Goal: Task Accomplishment & Management: Manage account settings

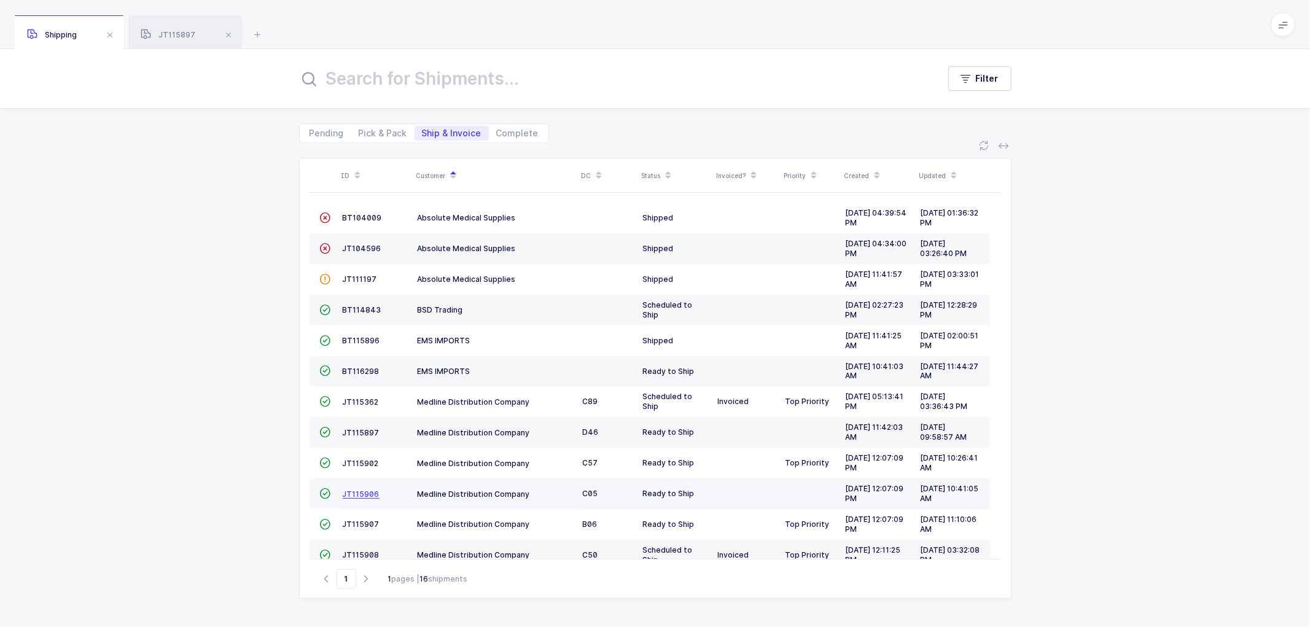
click at [358, 495] on span "JT115906" at bounding box center [361, 493] width 37 height 9
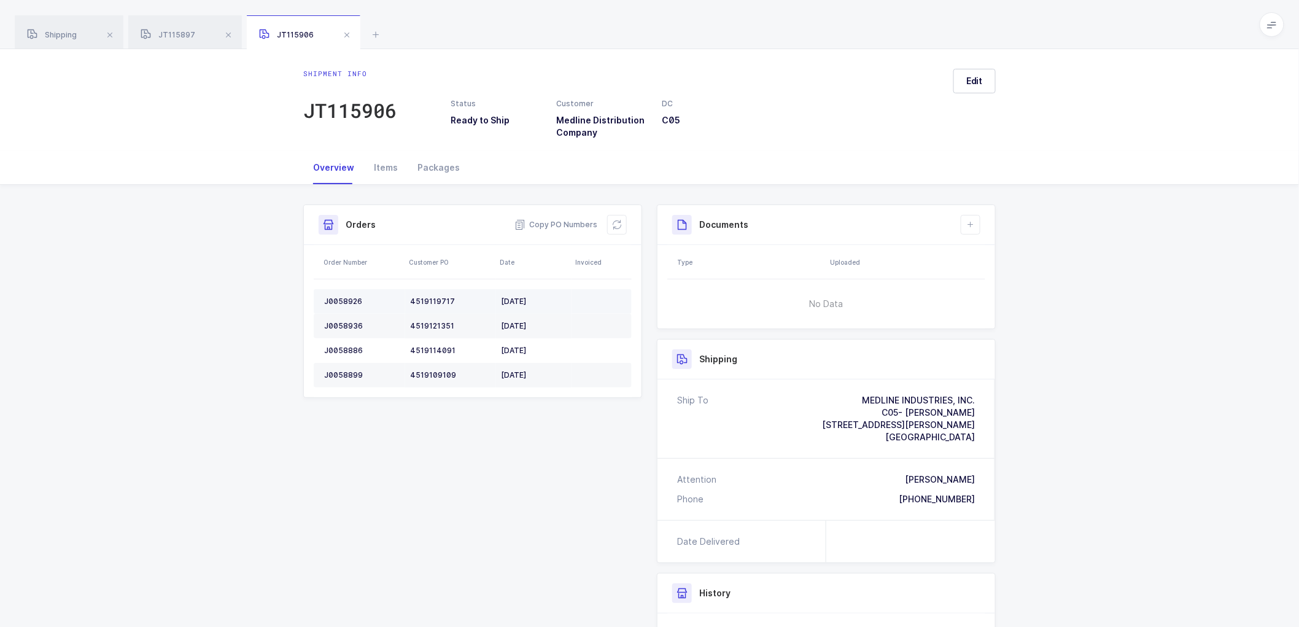
click at [346, 299] on div "J0058926" at bounding box center [362, 302] width 76 height 10
click at [346, 298] on div "J0058926" at bounding box center [362, 302] width 76 height 10
copy div "J0058926"
click at [348, 322] on div "J0058936" at bounding box center [362, 326] width 76 height 10
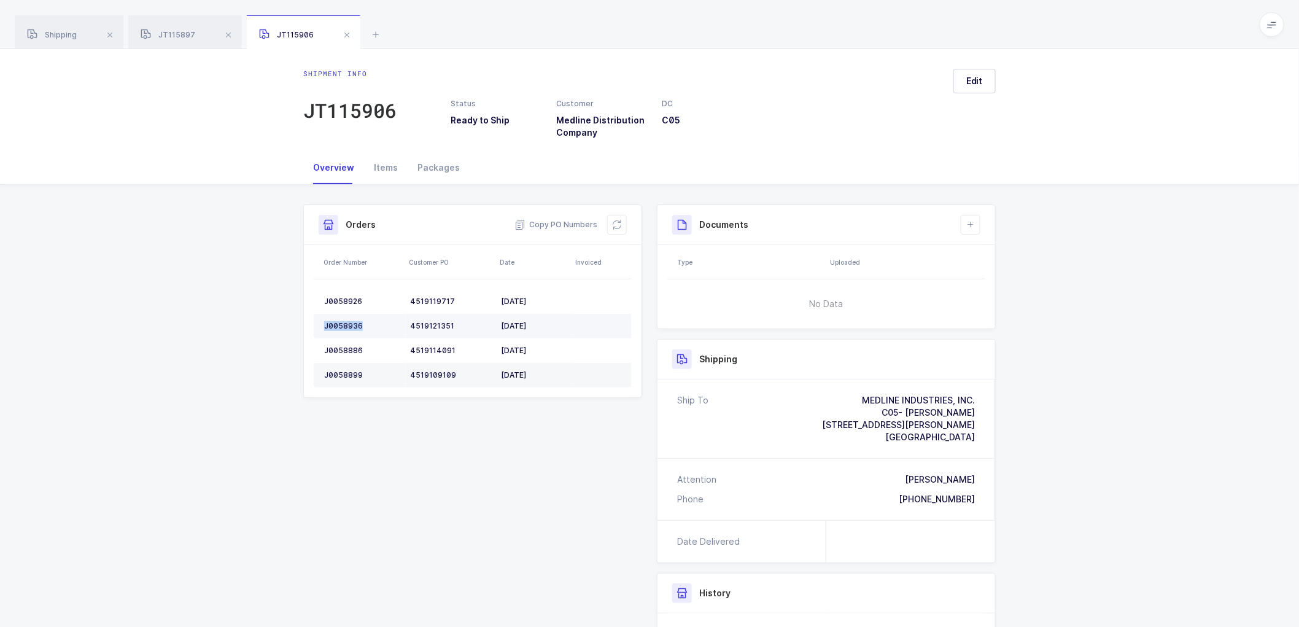
copy div "J0058936"
click at [351, 328] on div "J0058936" at bounding box center [362, 326] width 76 height 10
click at [347, 328] on div "J0058936" at bounding box center [362, 326] width 76 height 10
click at [347, 325] on div "J0058936" at bounding box center [362, 326] width 76 height 10
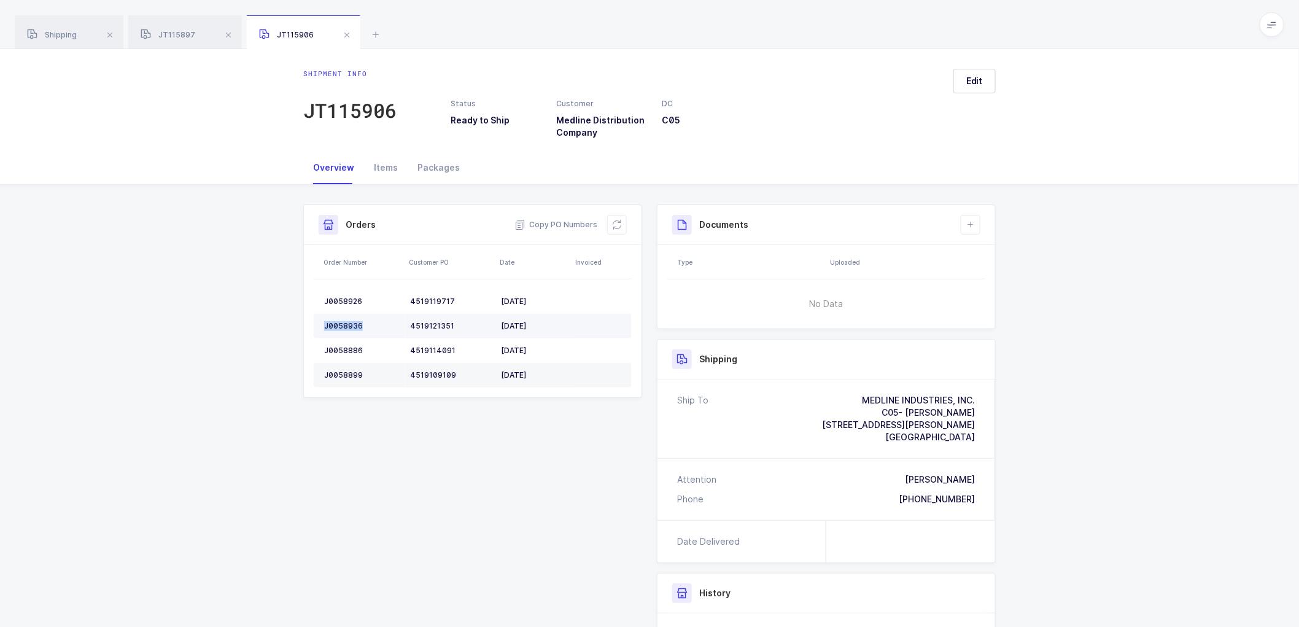
copy div "J0058936"
click at [351, 351] on div "J0058886" at bounding box center [362, 351] width 76 height 10
click at [351, 350] on div "J0058886" at bounding box center [362, 351] width 76 height 10
copy div "J0058886"
click at [339, 375] on div "J0058899" at bounding box center [362, 375] width 76 height 10
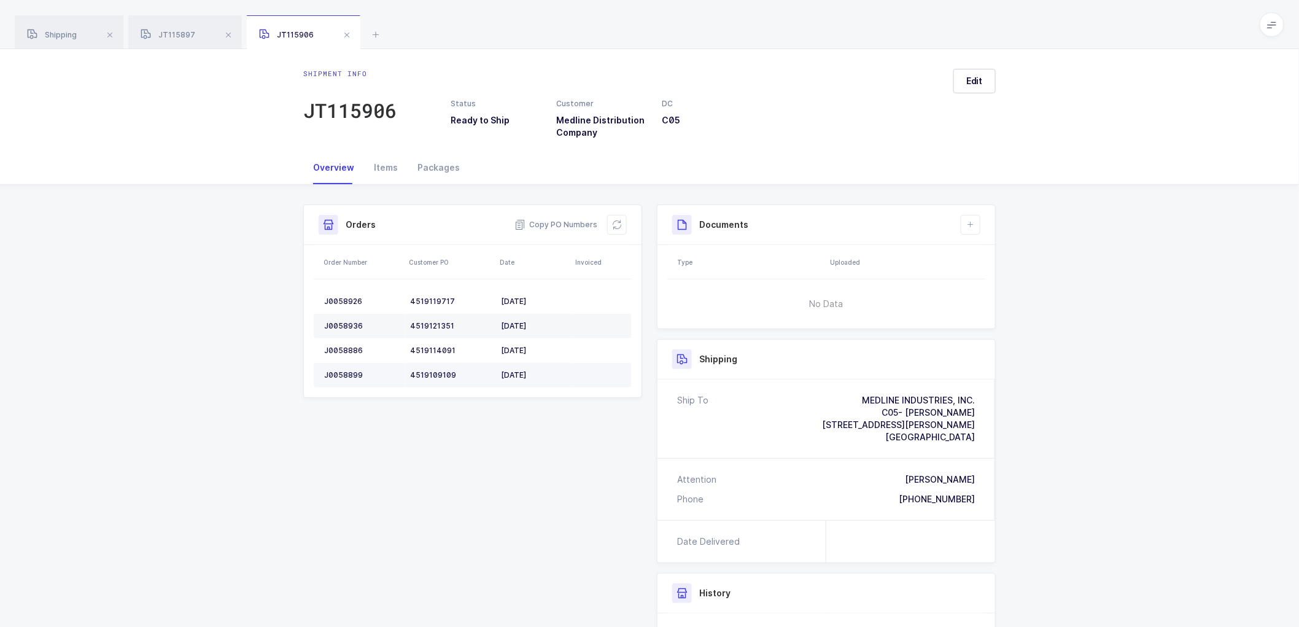
click at [340, 372] on div "J0058899" at bounding box center [362, 375] width 76 height 10
click at [339, 372] on div "J0058899" at bounding box center [362, 375] width 76 height 10
copy div "J0058899"
drag, startPoint x: 613, startPoint y: 224, endPoint x: 629, endPoint y: 209, distance: 22.6
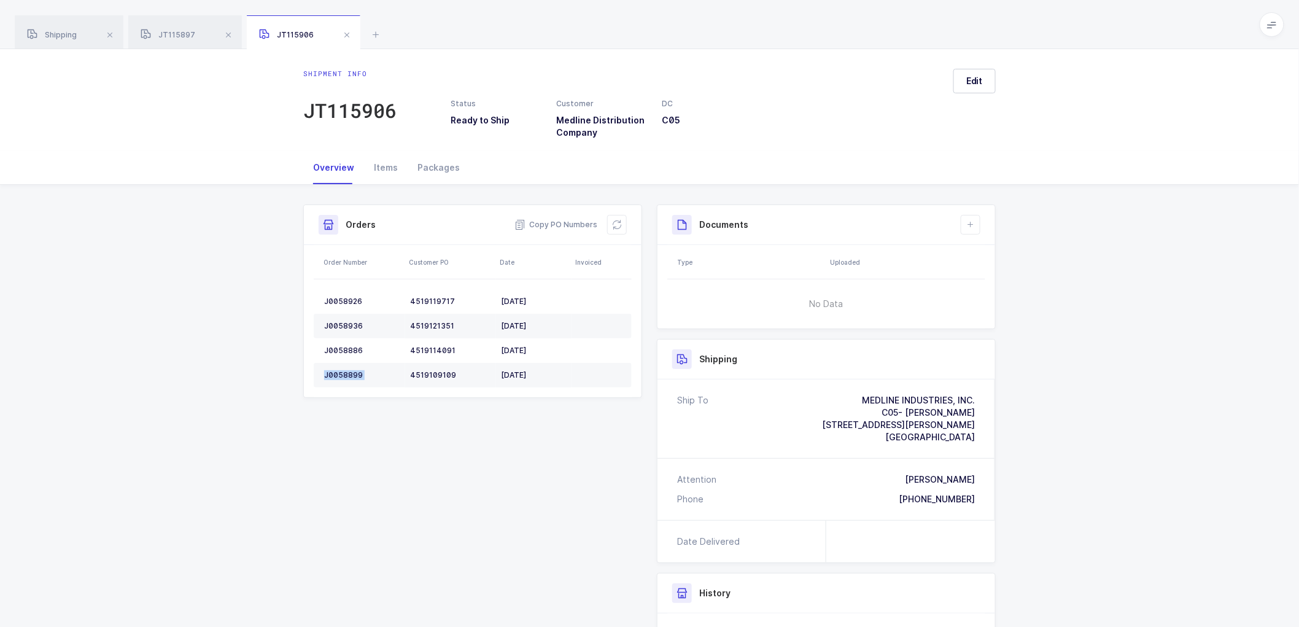
click at [614, 224] on icon at bounding box center [617, 225] width 10 height 10
click at [978, 74] on button "Edit" at bounding box center [975, 81] width 42 height 25
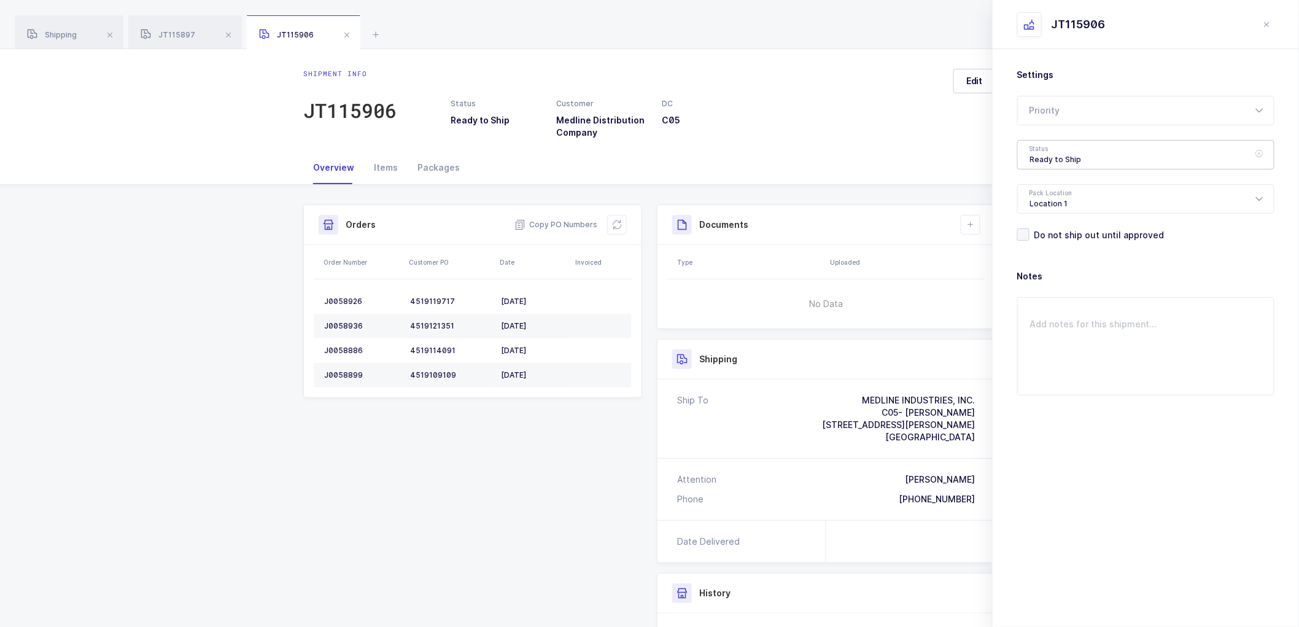
click at [1056, 157] on div "Ready to Ship" at bounding box center [1146, 154] width 257 height 29
click at [1069, 235] on span "Scheduled to Ship" at bounding box center [1069, 235] width 78 height 10
type input "Scheduled to Ship"
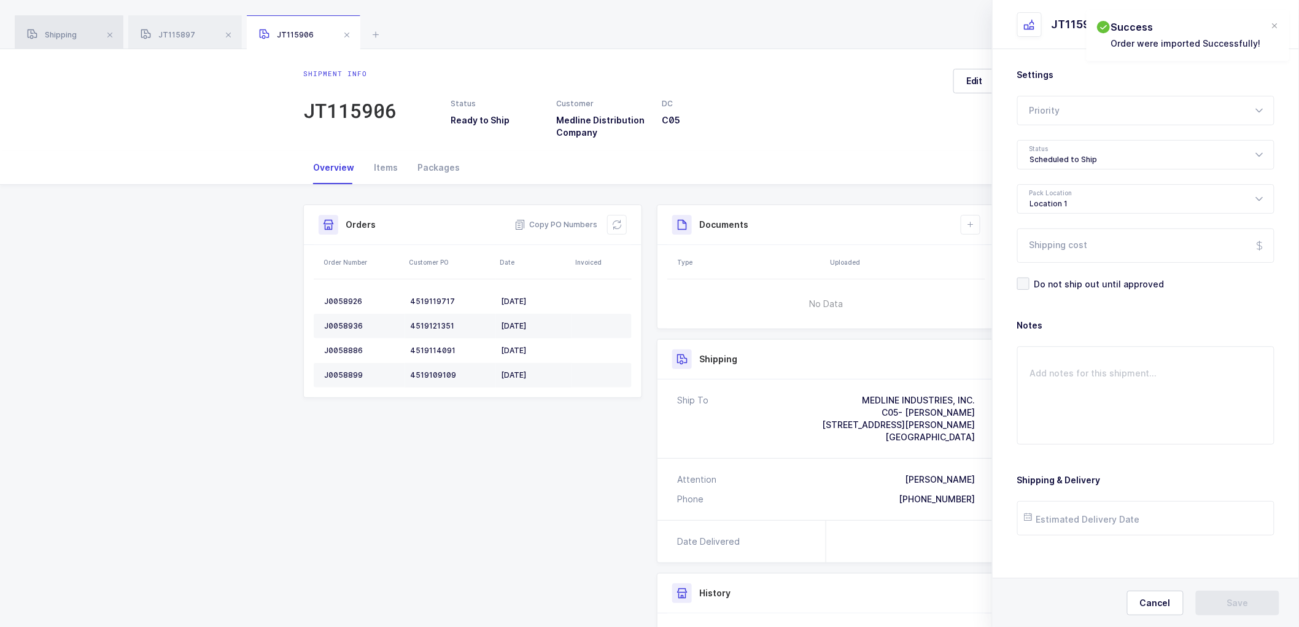
click at [55, 27] on div "Shipping" at bounding box center [69, 32] width 109 height 34
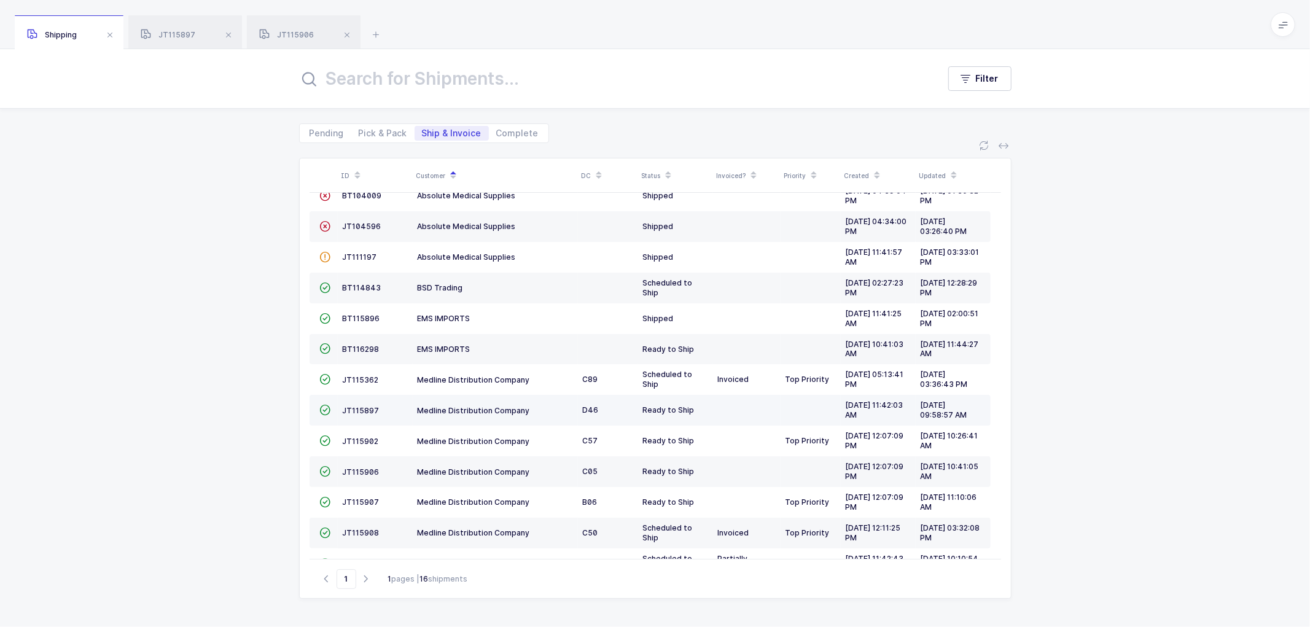
scroll to position [9, 0]
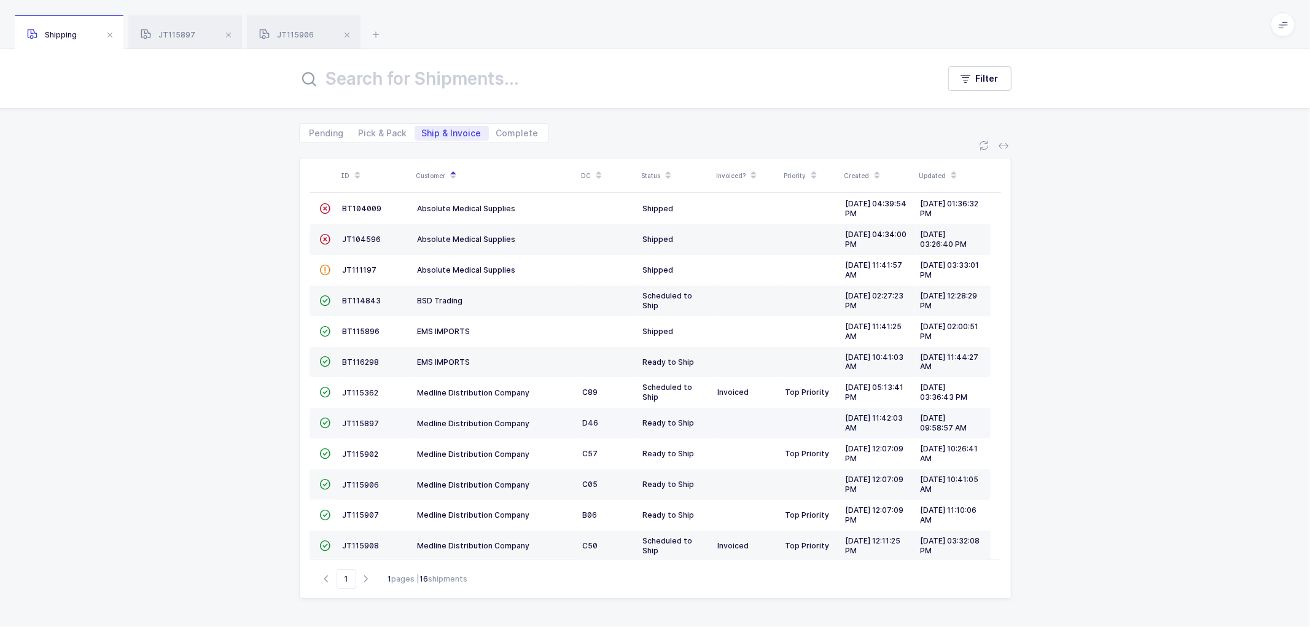
click at [351, 418] on td "JT115897" at bounding box center [375, 423] width 75 height 31
click at [362, 422] on span "JT115897" at bounding box center [361, 423] width 37 height 9
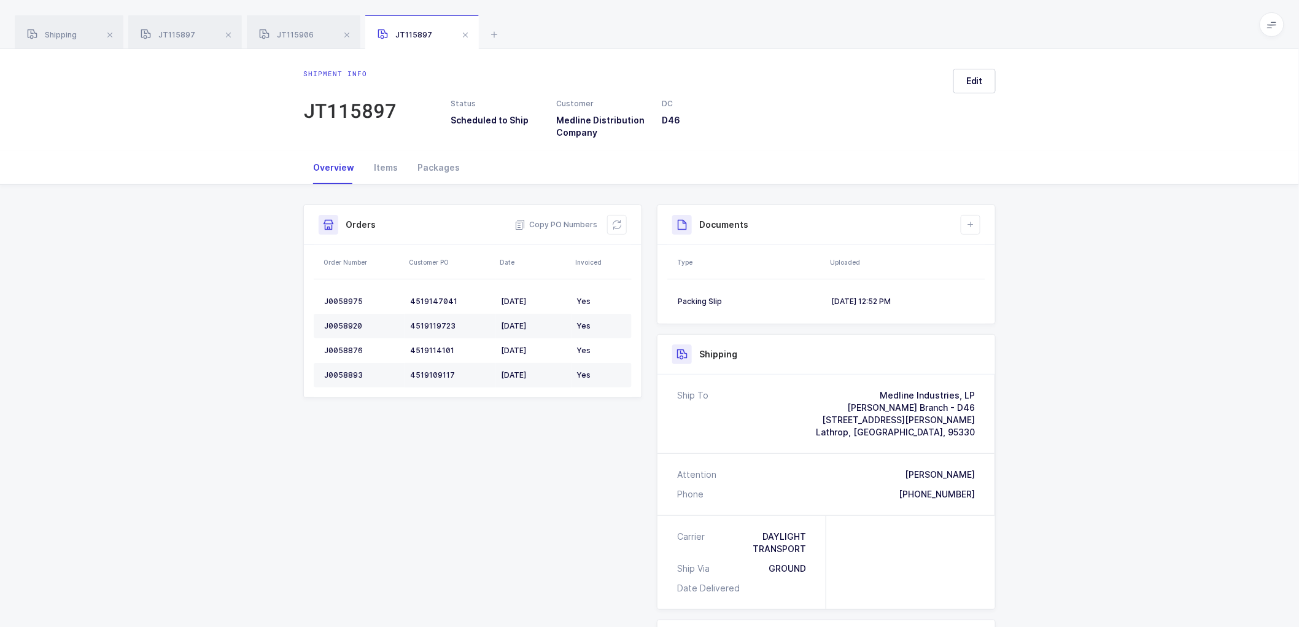
drag, startPoint x: 55, startPoint y: 28, endPoint x: 162, endPoint y: 50, distance: 108.4
click at [56, 28] on div "Shipping" at bounding box center [69, 32] width 109 height 34
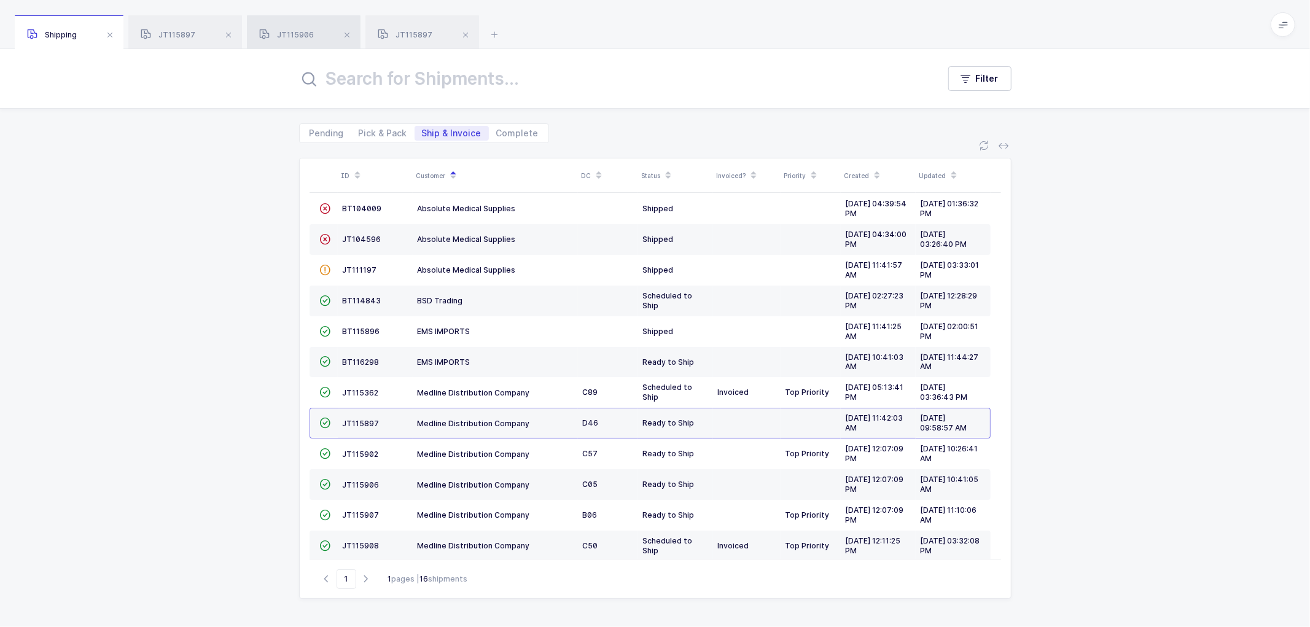
click at [302, 37] on span "JT115906" at bounding box center [286, 34] width 55 height 9
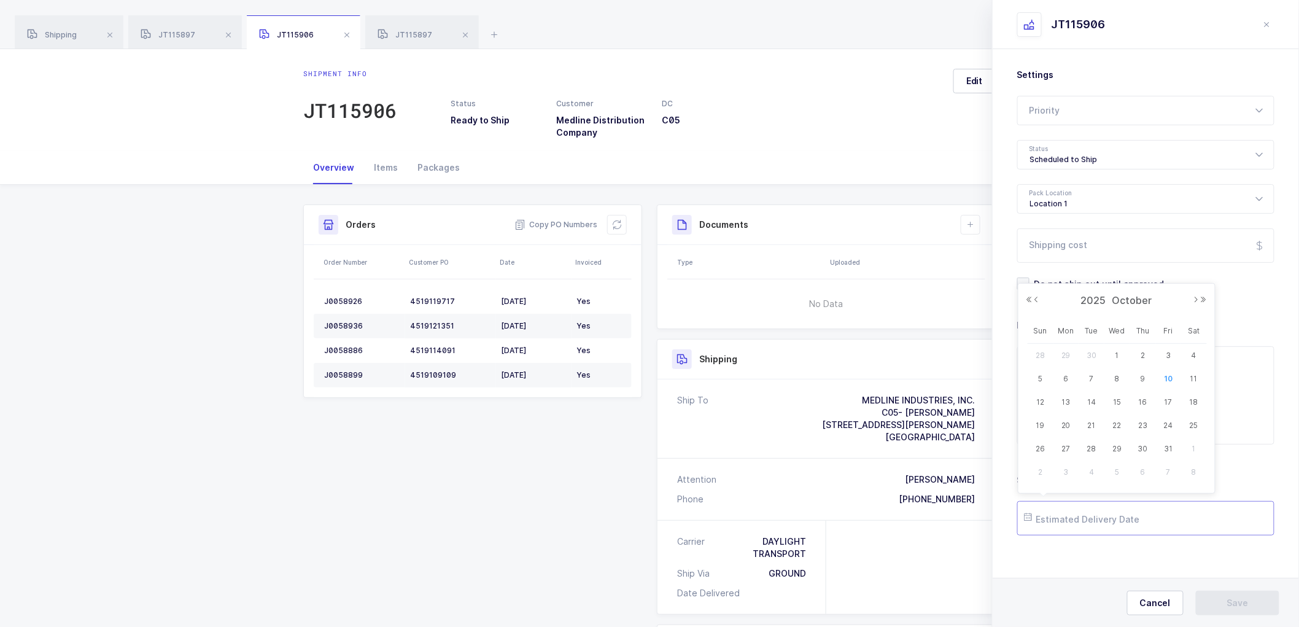
click at [1070, 523] on input "text" at bounding box center [1146, 518] width 257 height 34
click at [1094, 400] on span "14" at bounding box center [1091, 402] width 15 height 15
type input "[DATE]"
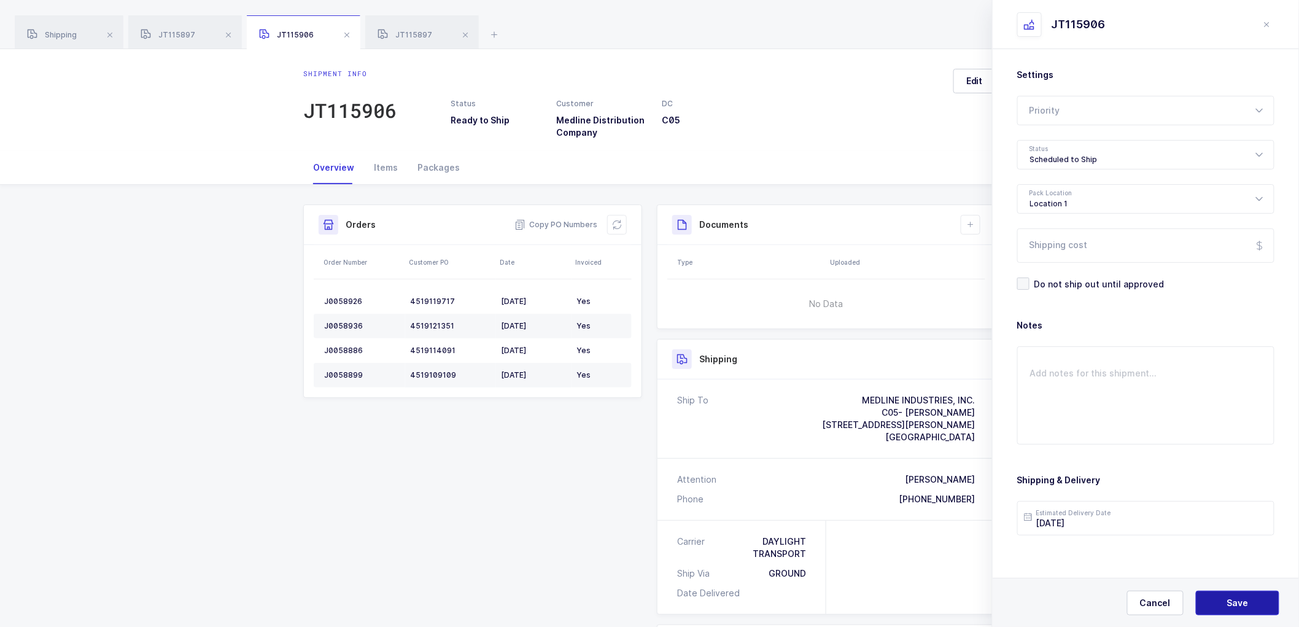
click at [1244, 596] on button "Save" at bounding box center [1238, 603] width 84 height 25
click at [974, 222] on icon at bounding box center [971, 225] width 10 height 10
click at [997, 255] on li "Create Document" at bounding box center [1012, 260] width 91 height 20
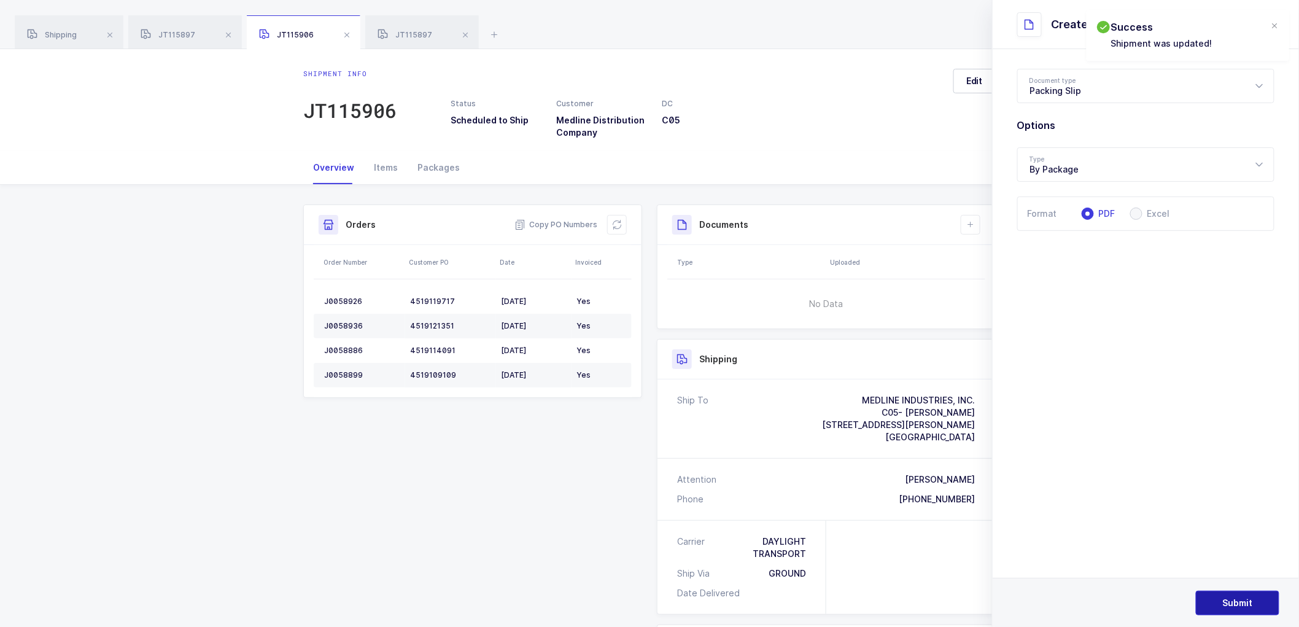
click at [1231, 596] on button "Submit" at bounding box center [1238, 603] width 84 height 25
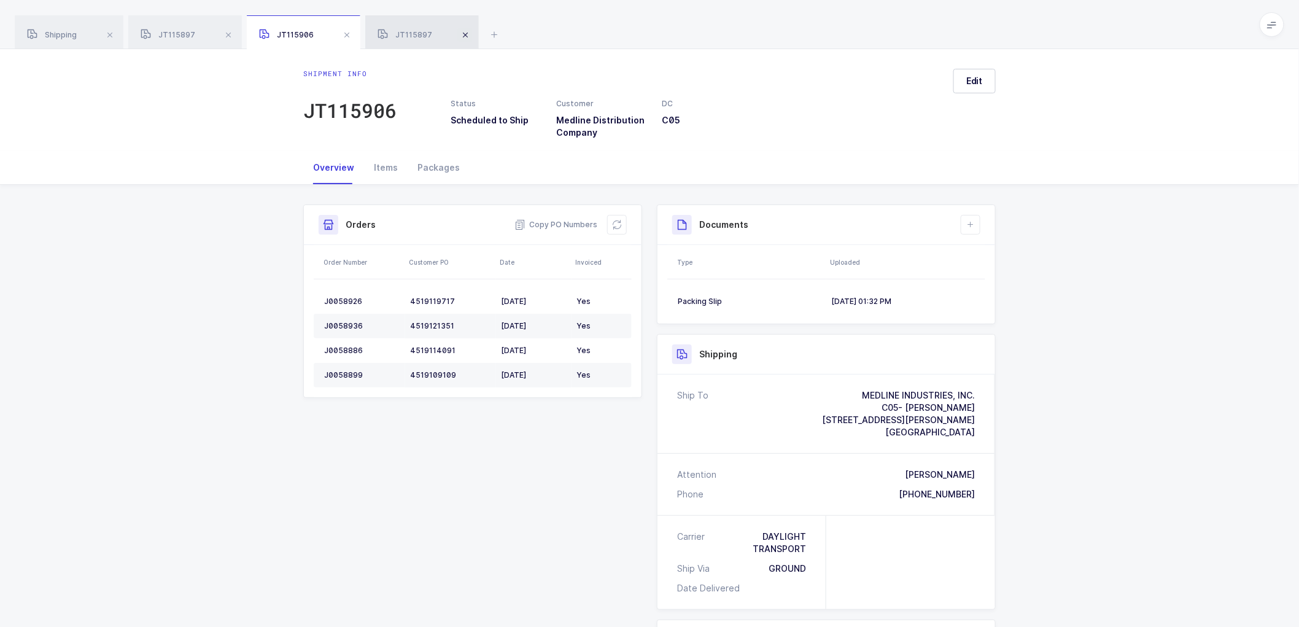
click at [464, 32] on span at bounding box center [465, 35] width 15 height 15
click at [342, 32] on span at bounding box center [347, 35] width 15 height 15
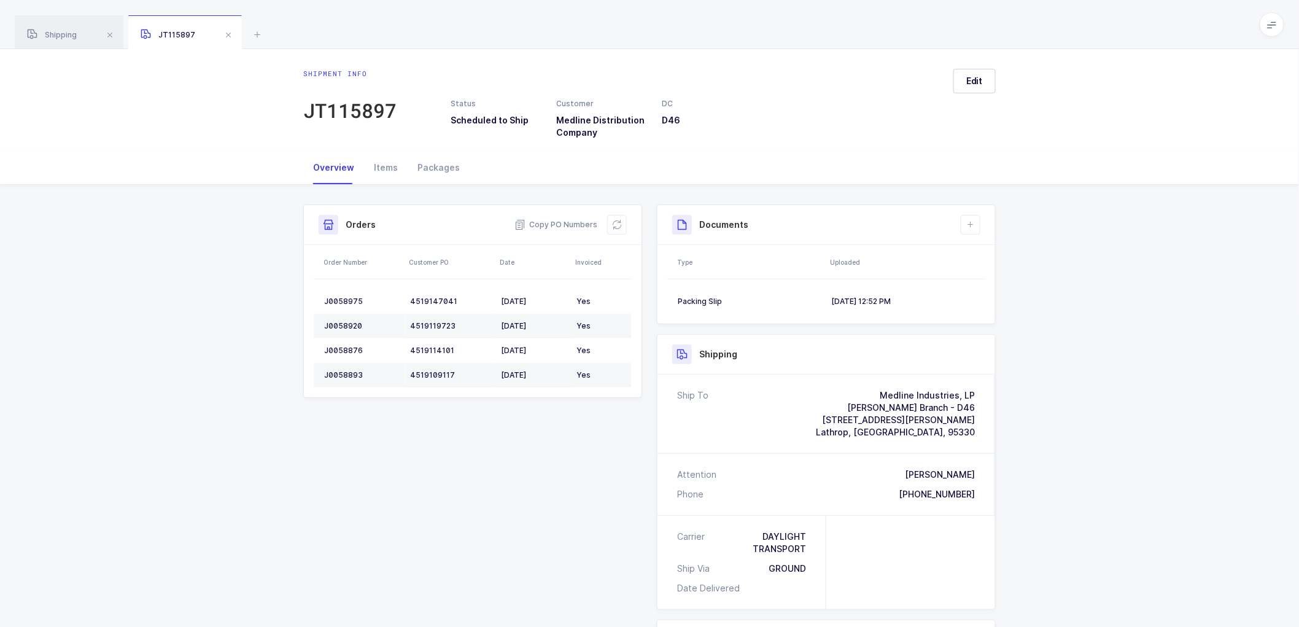
click at [229, 31] on span at bounding box center [228, 35] width 15 height 15
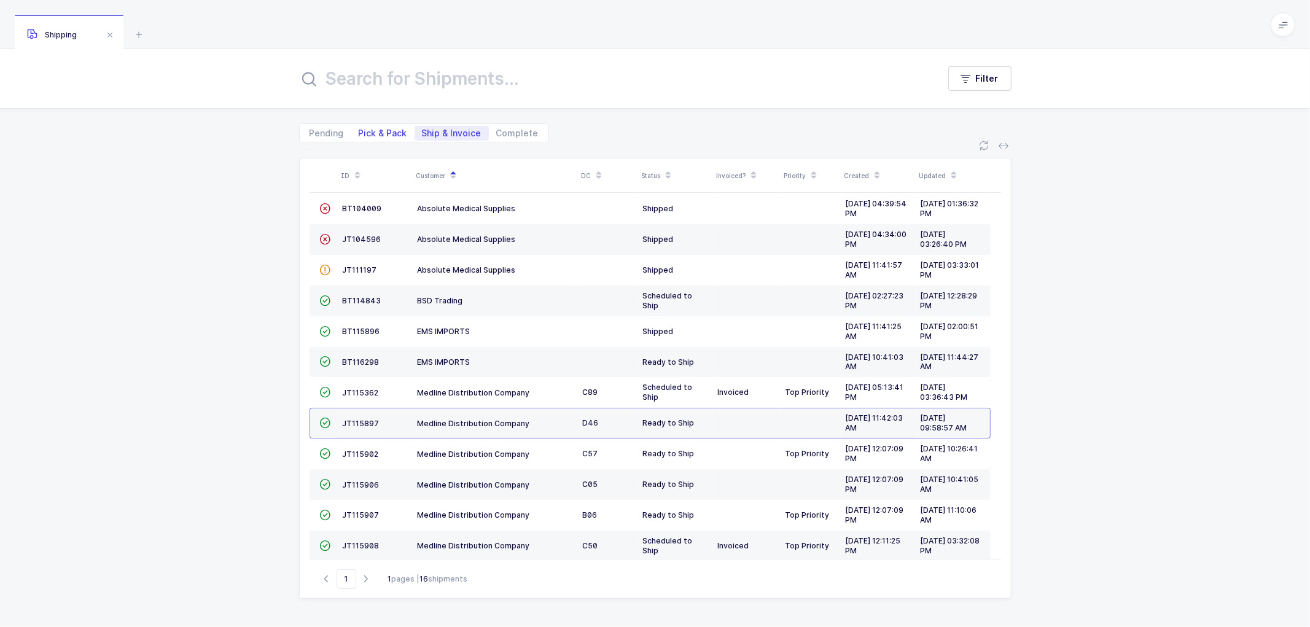
click at [384, 132] on span "Pick & Pack" at bounding box center [383, 133] width 49 height 9
click at [359, 132] on input "Pick & Pack" at bounding box center [355, 130] width 8 height 8
radio input "true"
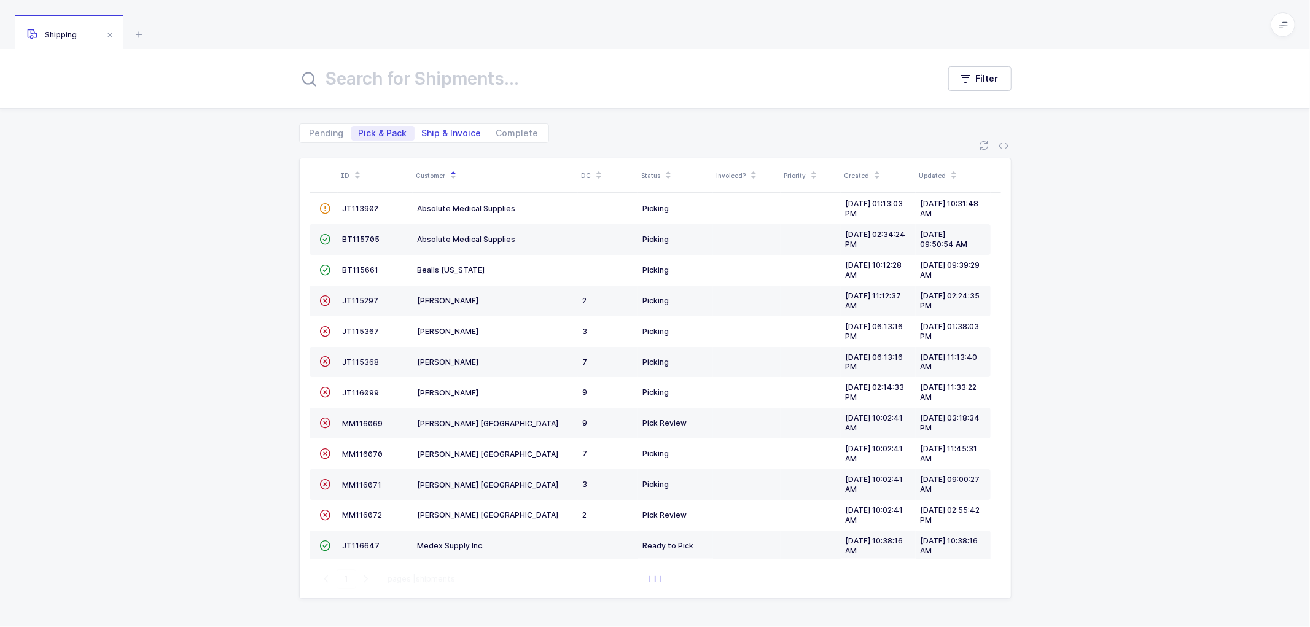
click at [443, 129] on span "Ship & Invoice" at bounding box center [452, 133] width 60 height 9
click at [422, 128] on input "Ship & Invoice" at bounding box center [419, 130] width 8 height 8
radio input "true"
radio input "false"
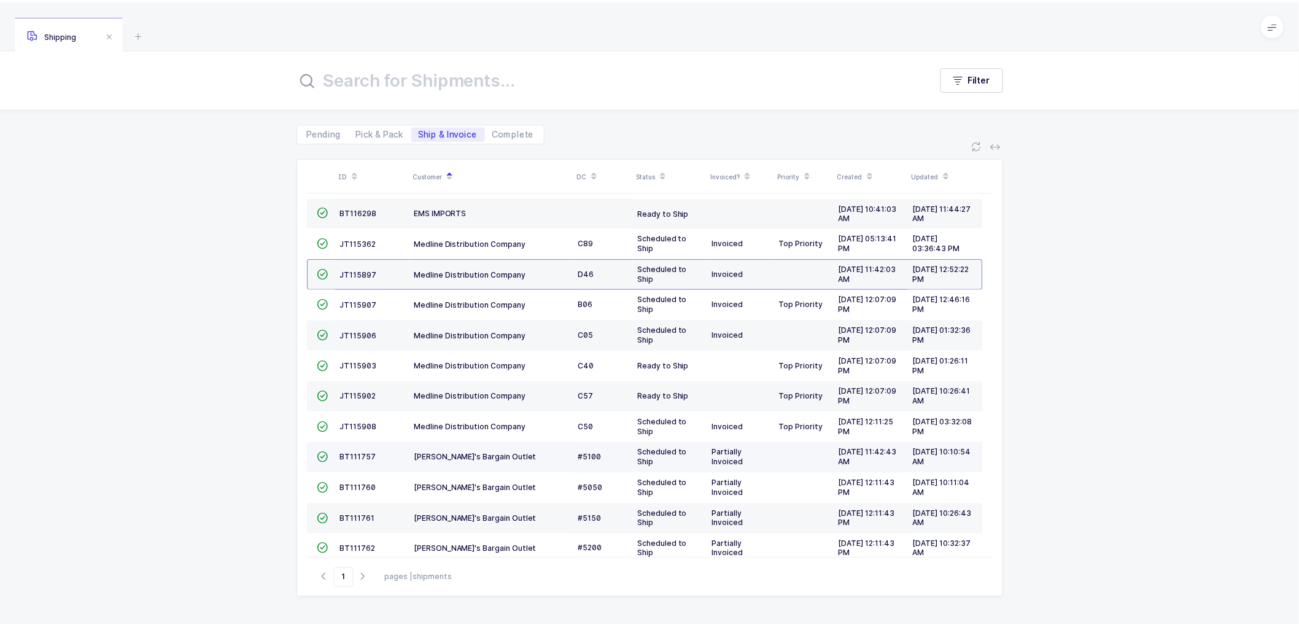
scroll to position [176, 0]
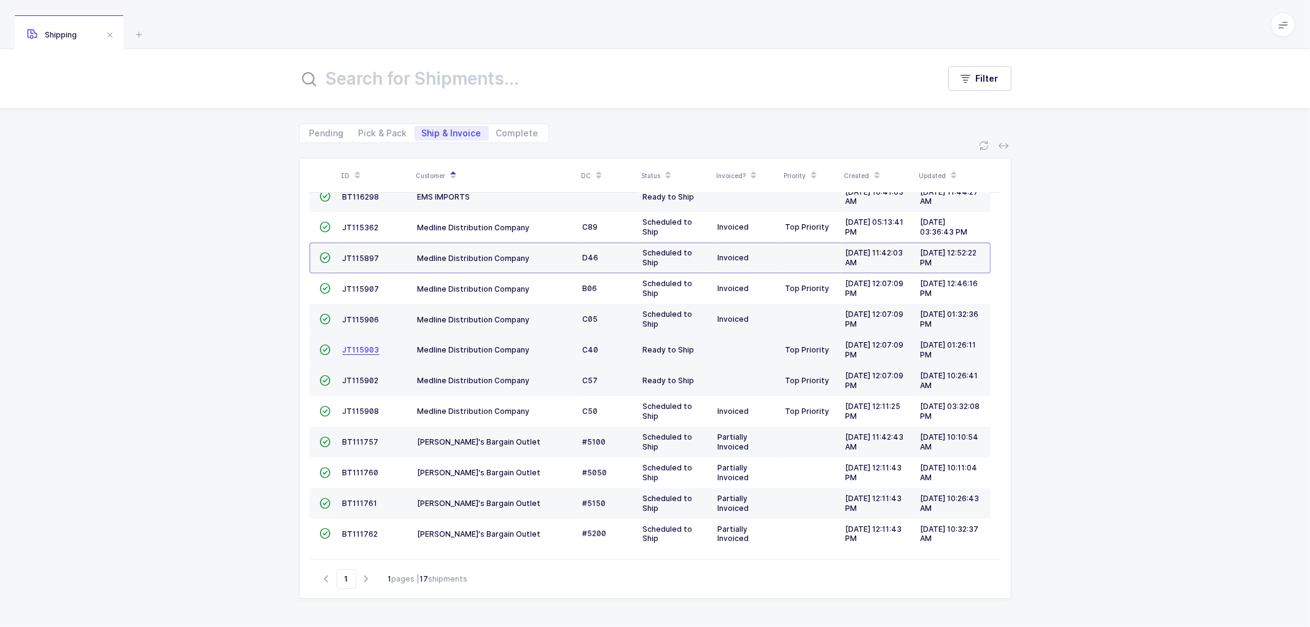
click at [359, 346] on span "JT115903" at bounding box center [361, 349] width 37 height 9
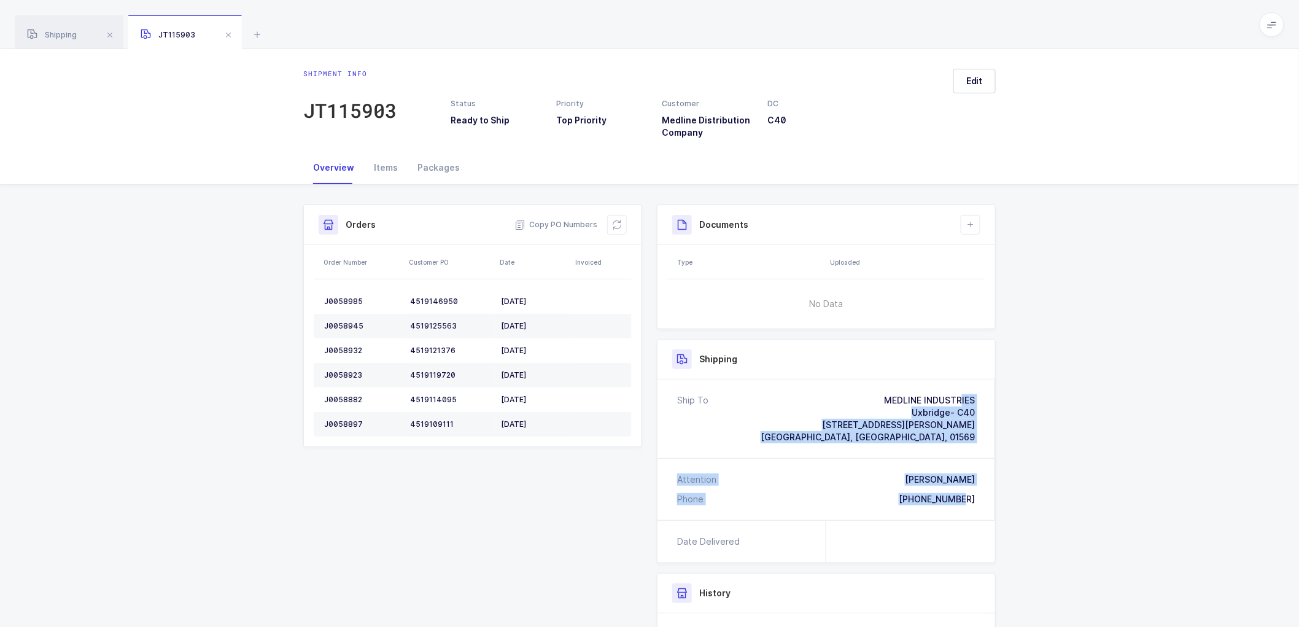
drag, startPoint x: 879, startPoint y: 395, endPoint x: 979, endPoint y: 499, distance: 143.8
click at [979, 499] on div "Ship To MEDLINE INDUSTRIES Uxbridge- C40 [STREET_ADDRESS][PERSON_NAME] Attentio…" at bounding box center [827, 450] width 338 height 141
copy div "MEDLINE INDUSTRIES [GEOGRAPHIC_DATA]- C40 [STREET_ADDRESS][PERSON_NAME] Attenti…"
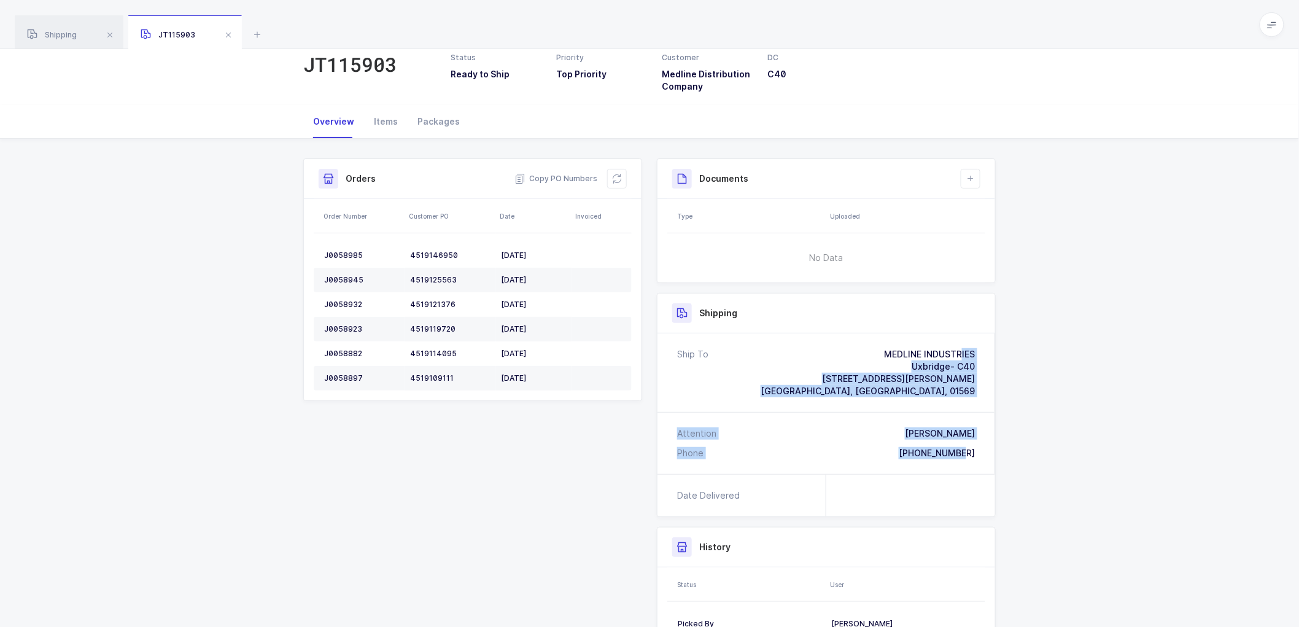
scroll to position [68, 0]
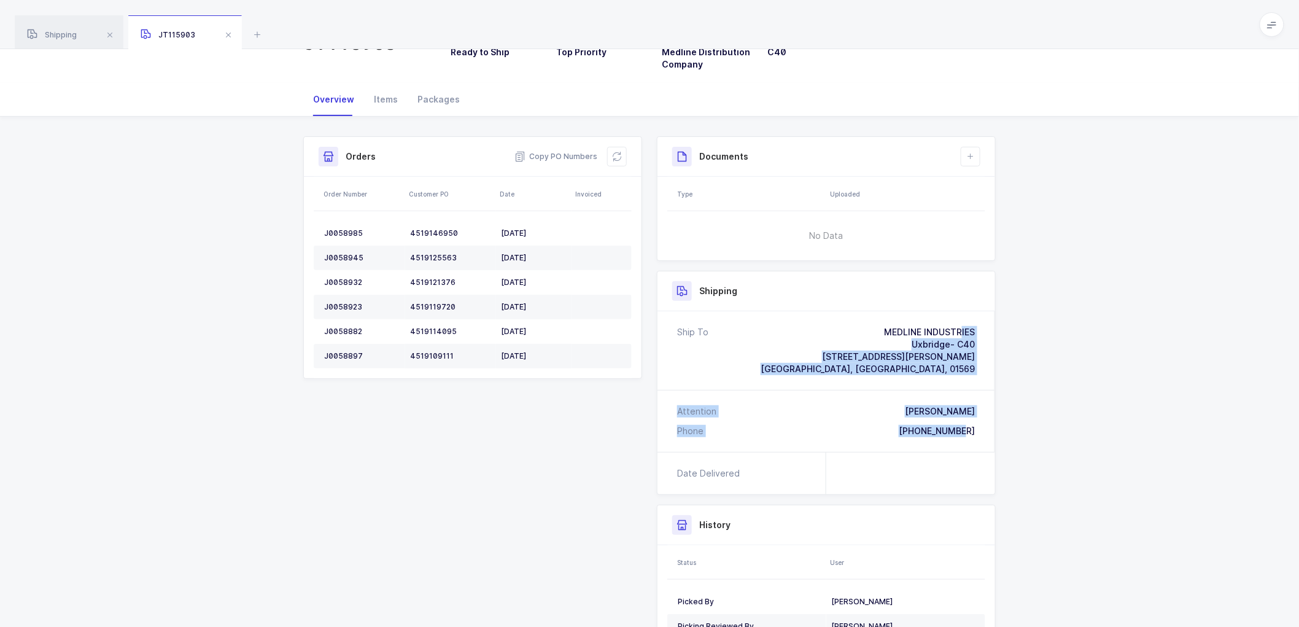
copy div "MEDLINE INDUSTRIES [GEOGRAPHIC_DATA]- C40 [STREET_ADDRESS][PERSON_NAME] Attenti…"
click at [571, 154] on span "Copy PO Numbers" at bounding box center [556, 156] width 83 height 12
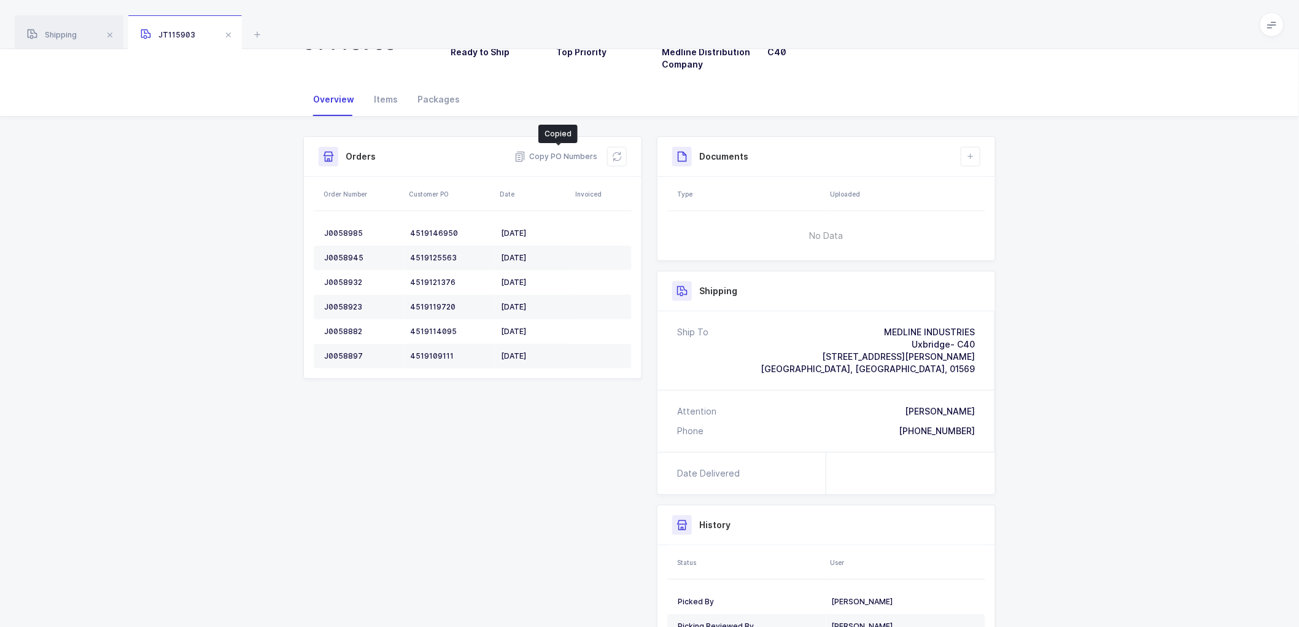
click at [434, 93] on div "Packages" at bounding box center [439, 99] width 62 height 33
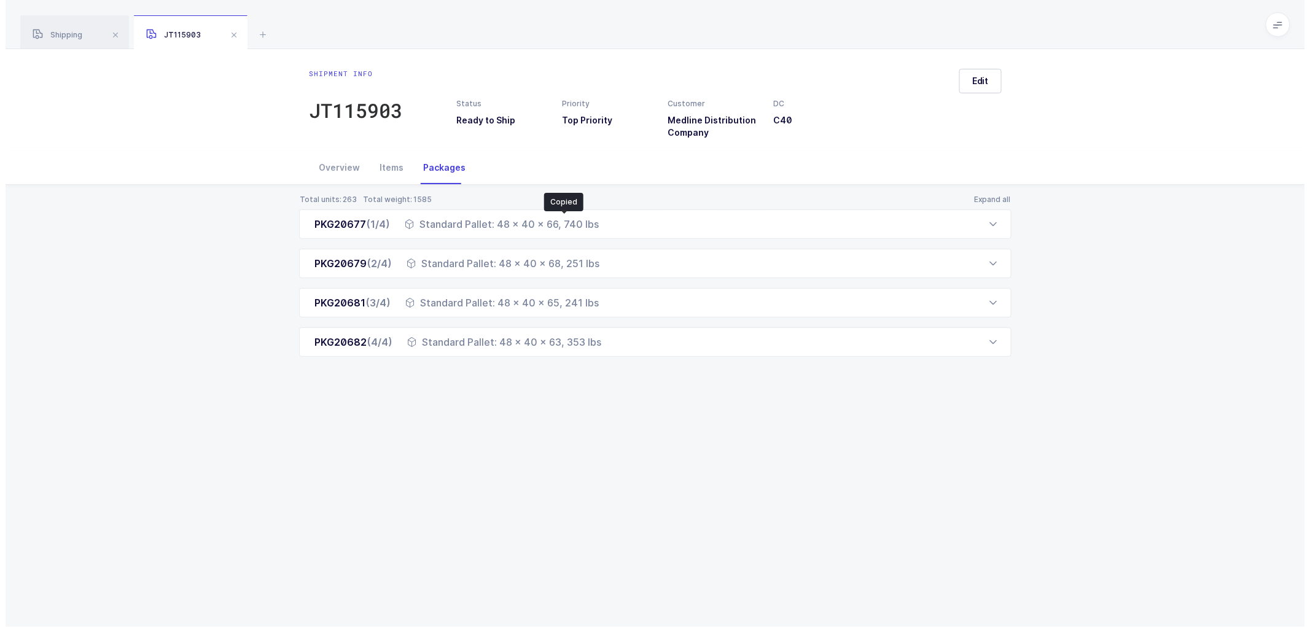
scroll to position [0, 0]
drag, startPoint x: 311, startPoint y: 225, endPoint x: 607, endPoint y: 351, distance: 321.1
click at [607, 351] on div "PKG20677 (1/4) Standard Pallet: 48 x 40 x 66, 740 lbs Order Number Customer PO …" at bounding box center [655, 282] width 712 height 147
copy div "PKG20677 (1/4) Standard Pallet: 48 x 40 x 66, 740 lbs Order Number Customer PO …"
click at [62, 29] on div "Shipping" at bounding box center [69, 32] width 109 height 34
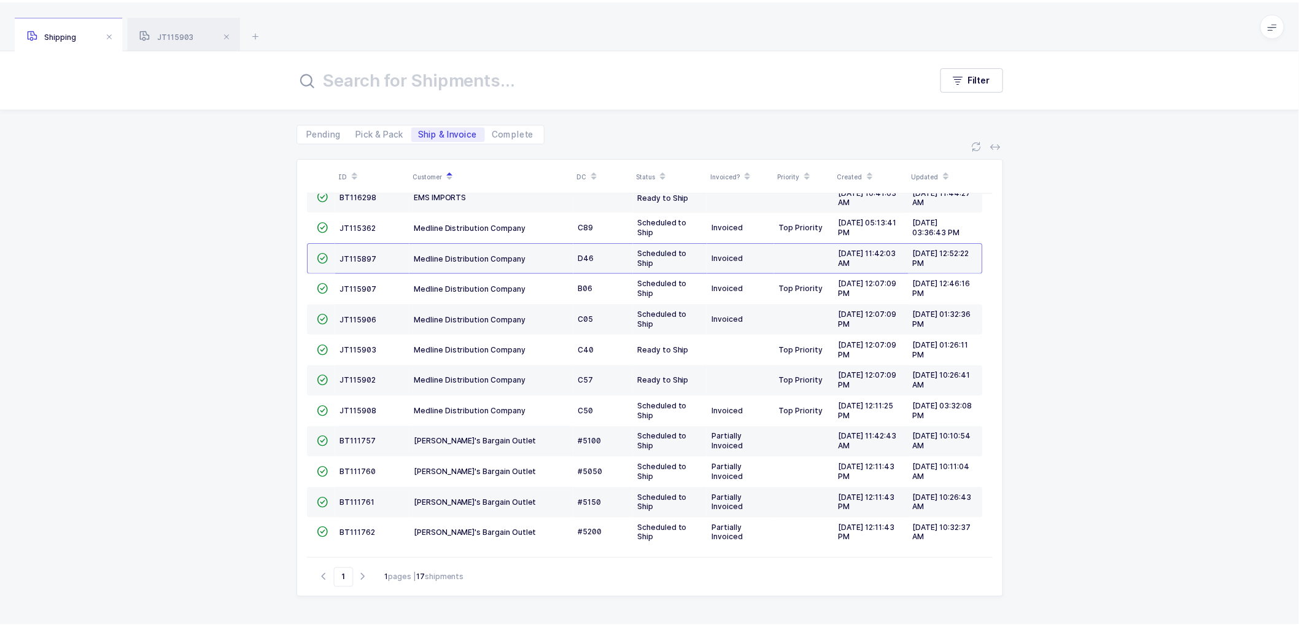
scroll to position [142, 0]
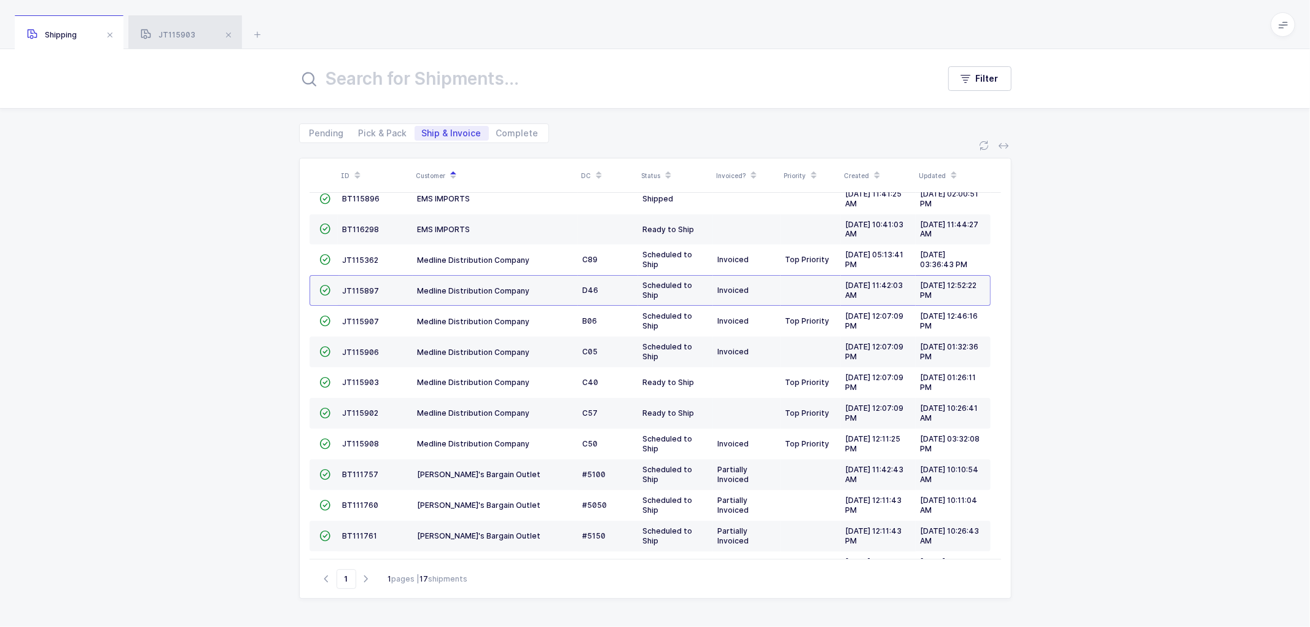
click at [178, 31] on span "JT115903" at bounding box center [168, 34] width 55 height 9
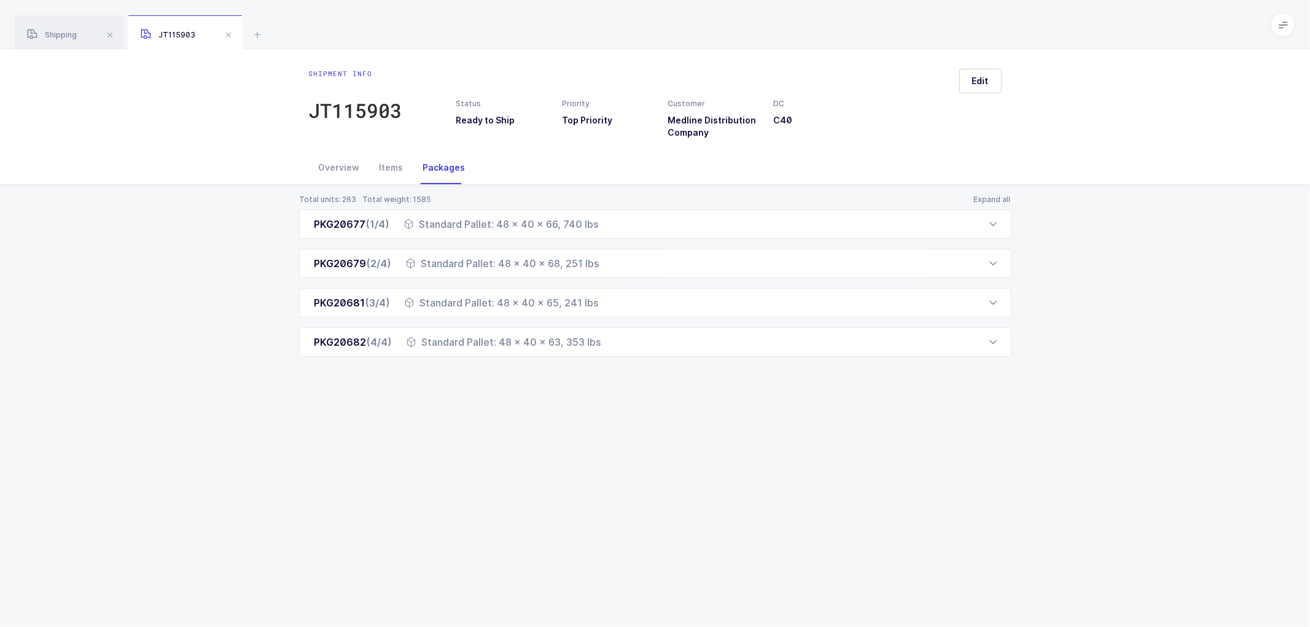
click at [230, 32] on span at bounding box center [228, 35] width 15 height 15
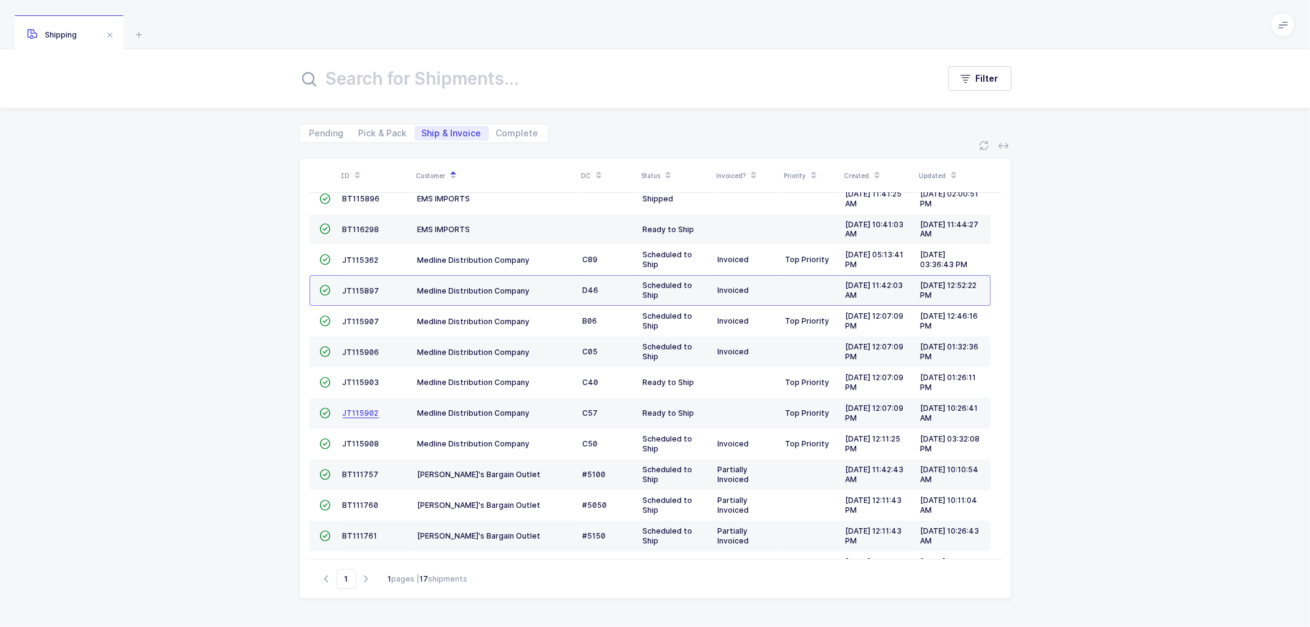
click at [361, 409] on span "JT115902" at bounding box center [361, 412] width 36 height 9
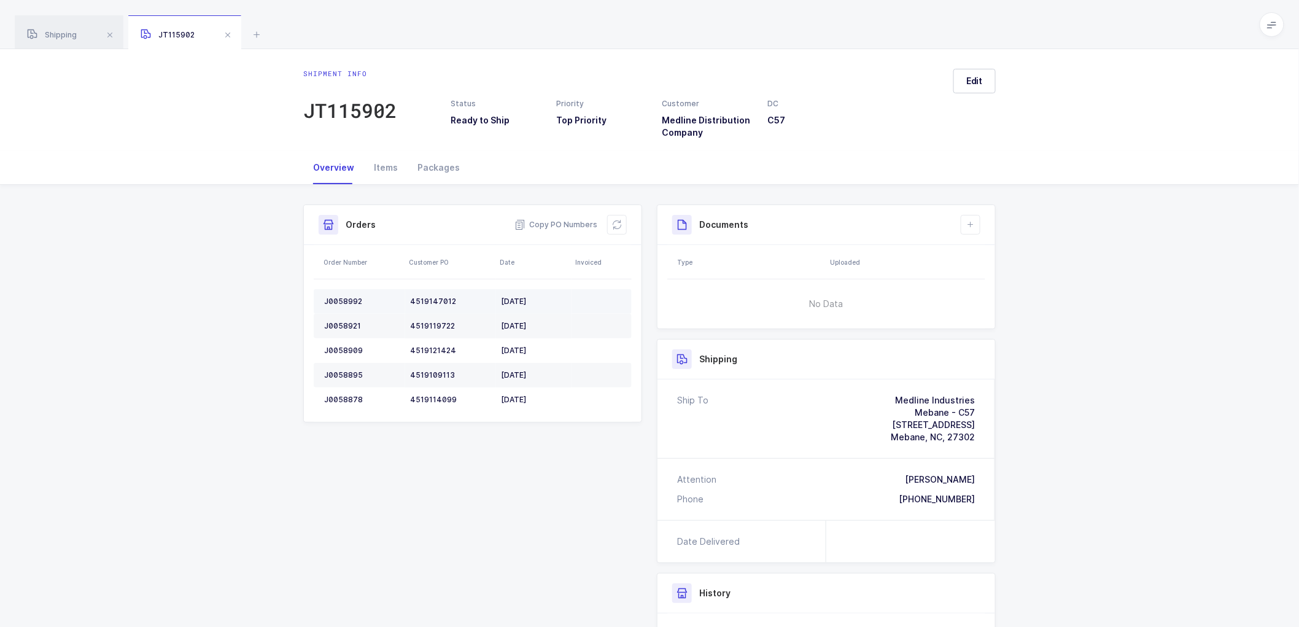
click at [346, 298] on div "J0058992" at bounding box center [362, 302] width 76 height 10
copy div "J0058992"
click at [342, 326] on div "J0058921" at bounding box center [362, 326] width 76 height 10
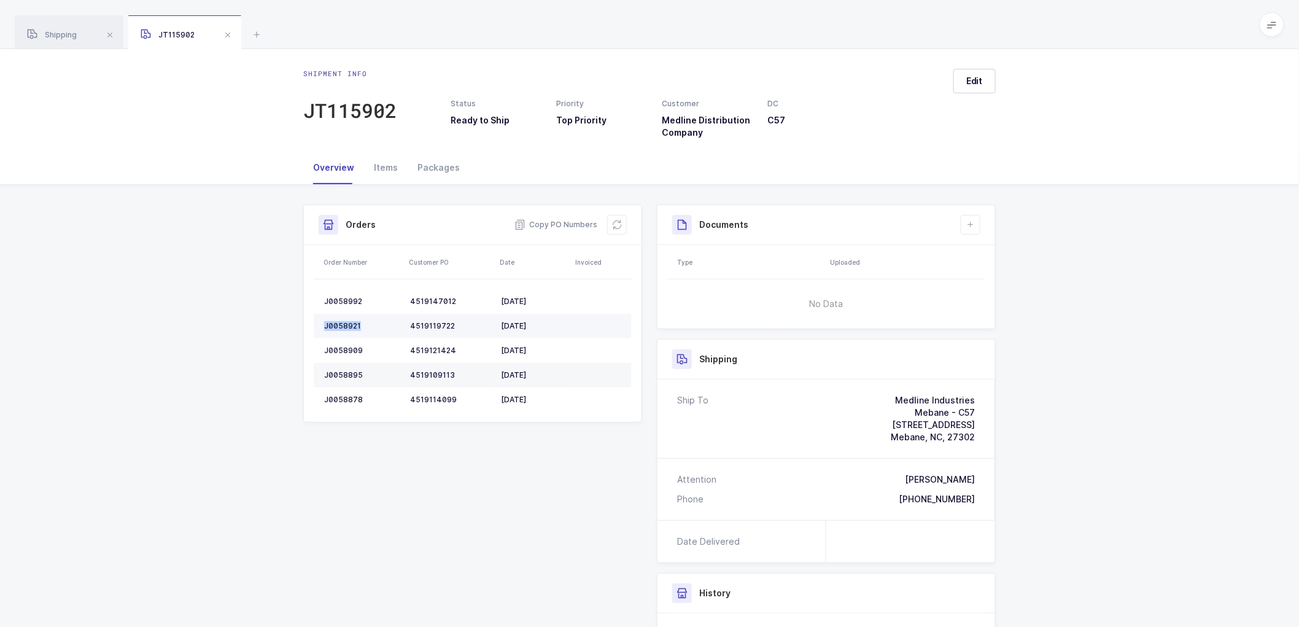
copy div "J0058921"
click at [340, 350] on div "J0058909" at bounding box center [362, 351] width 76 height 10
click at [340, 348] on div "J0058909" at bounding box center [362, 351] width 76 height 10
click at [339, 348] on div "J0058909" at bounding box center [362, 351] width 76 height 10
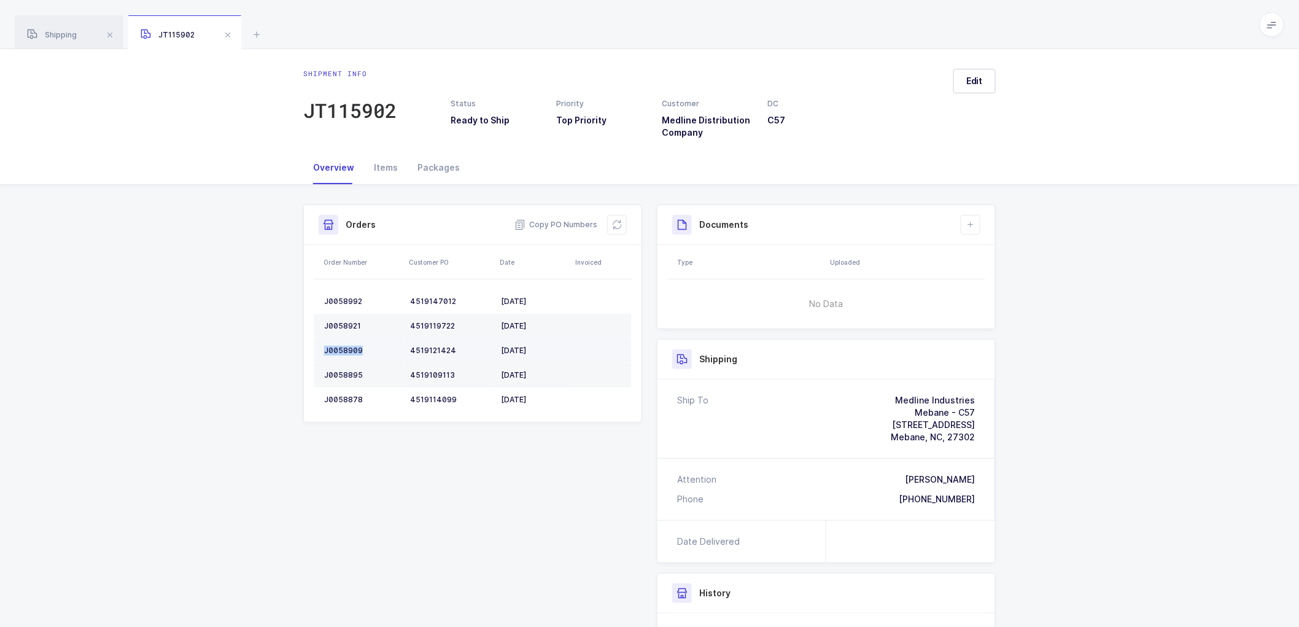
click at [339, 348] on div "J0058909" at bounding box center [362, 351] width 76 height 10
click at [338, 367] on td "J0058895" at bounding box center [359, 375] width 91 height 25
click at [338, 397] on div "J0058878" at bounding box center [362, 400] width 76 height 10
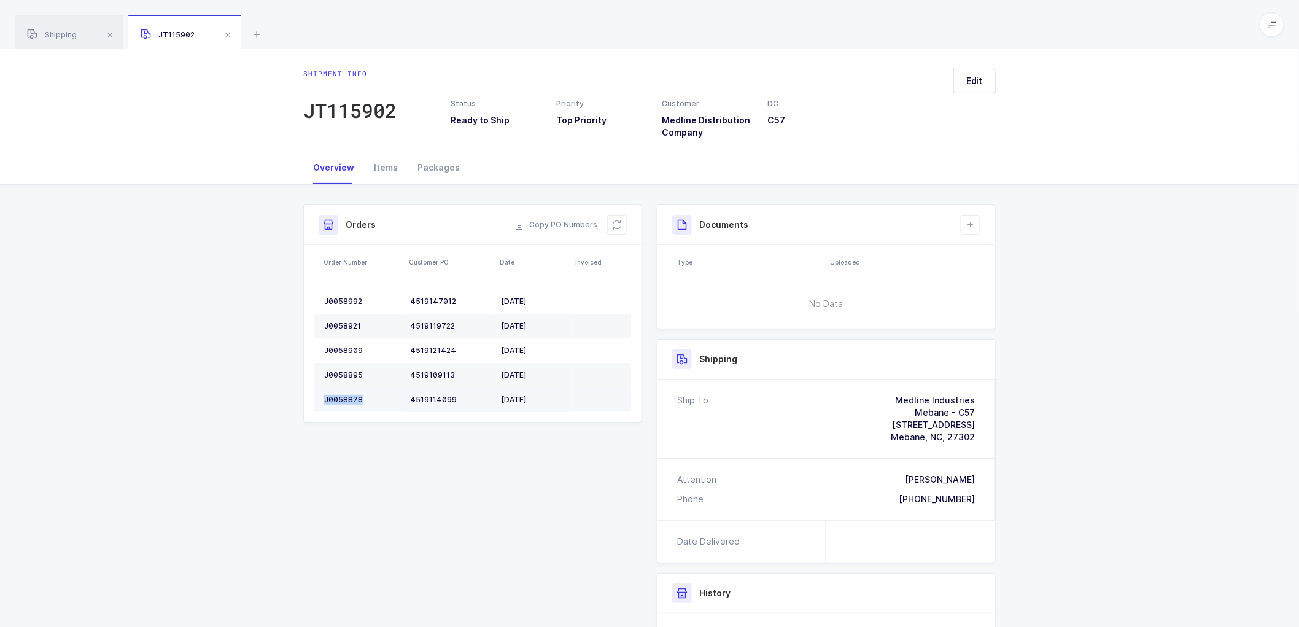
click at [338, 397] on div "J0058878" at bounding box center [362, 400] width 76 height 10
click at [612, 222] on icon at bounding box center [617, 225] width 10 height 10
click at [971, 82] on span "Edit" at bounding box center [975, 81] width 17 height 12
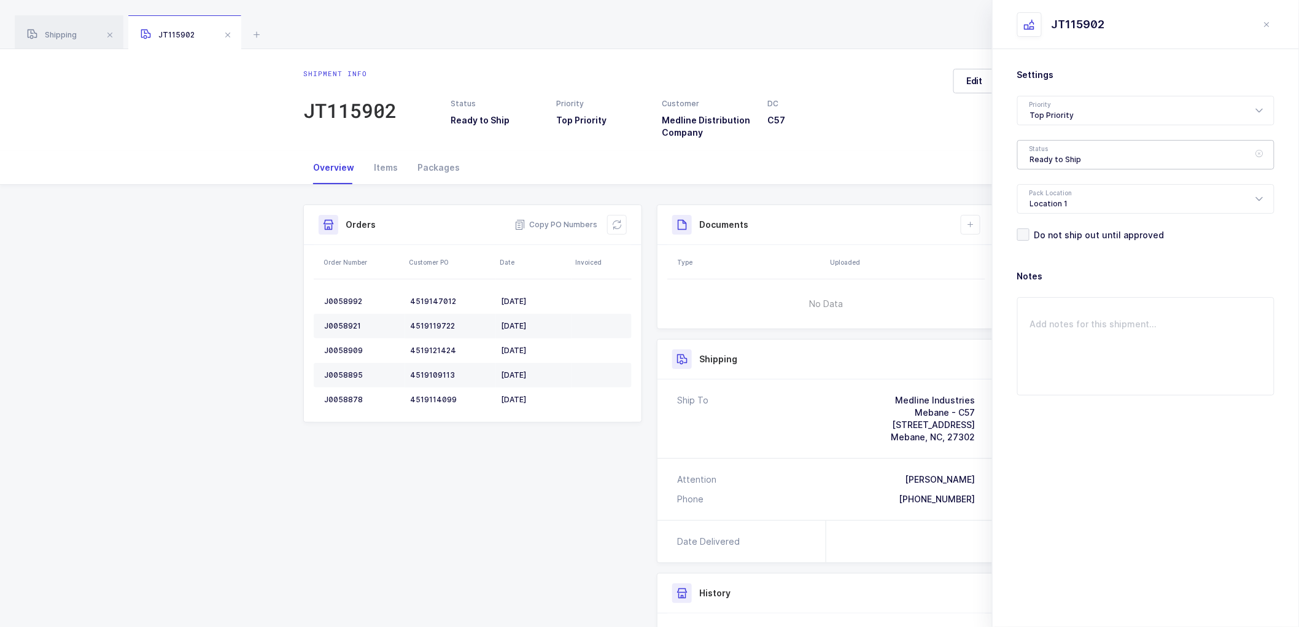
click at [1040, 157] on div "Ready to Ship" at bounding box center [1146, 154] width 257 height 29
click at [1048, 231] on span "Scheduled to Ship" at bounding box center [1069, 235] width 78 height 10
type input "Scheduled to Ship"
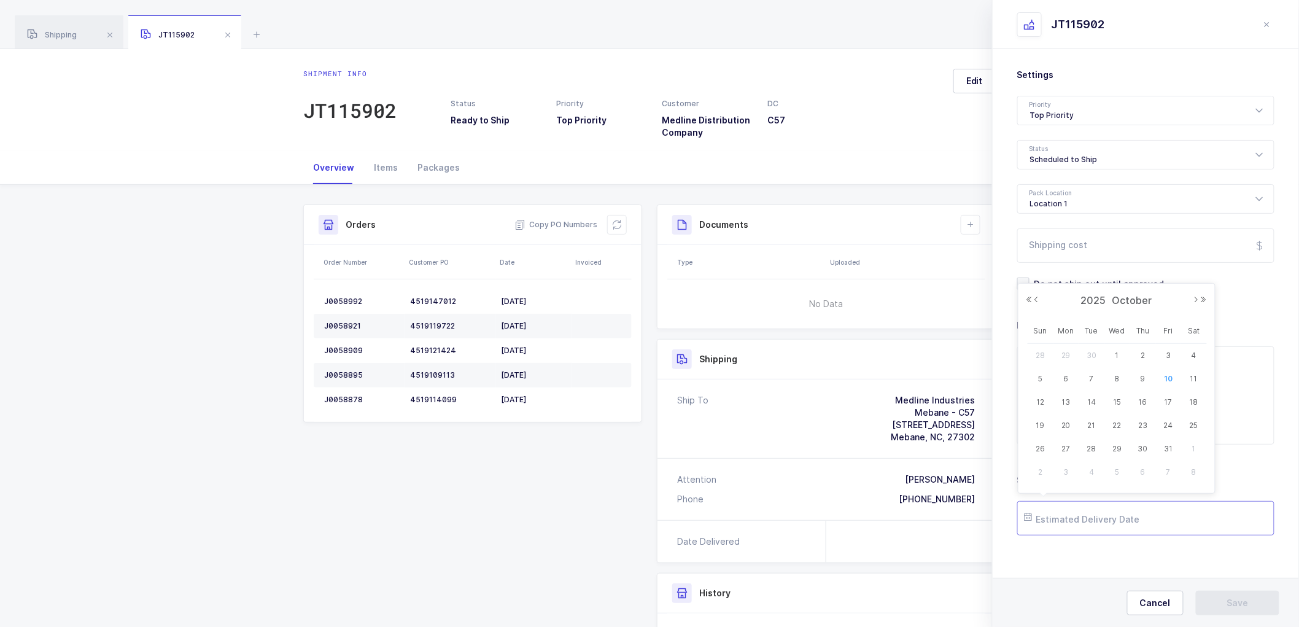
click at [1091, 513] on input "text" at bounding box center [1146, 518] width 257 height 34
click at [1089, 402] on span "14" at bounding box center [1091, 402] width 15 height 15
type input "[DATE]"
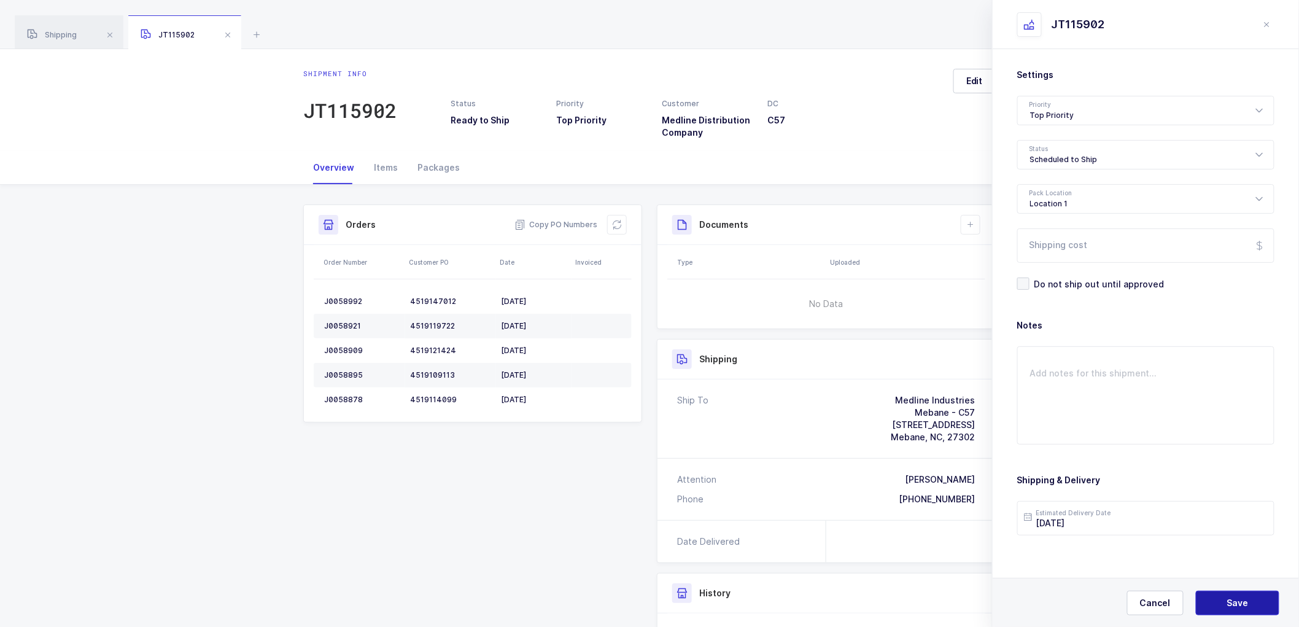
drag, startPoint x: 1221, startPoint y: 598, endPoint x: 1212, endPoint y: 566, distance: 33.1
click at [1221, 598] on button "Save" at bounding box center [1238, 603] width 84 height 25
click at [1224, 596] on button "Save" at bounding box center [1238, 603] width 84 height 25
click at [968, 222] on icon at bounding box center [971, 225] width 10 height 10
click at [1026, 258] on li "Create Document" at bounding box center [1012, 260] width 91 height 20
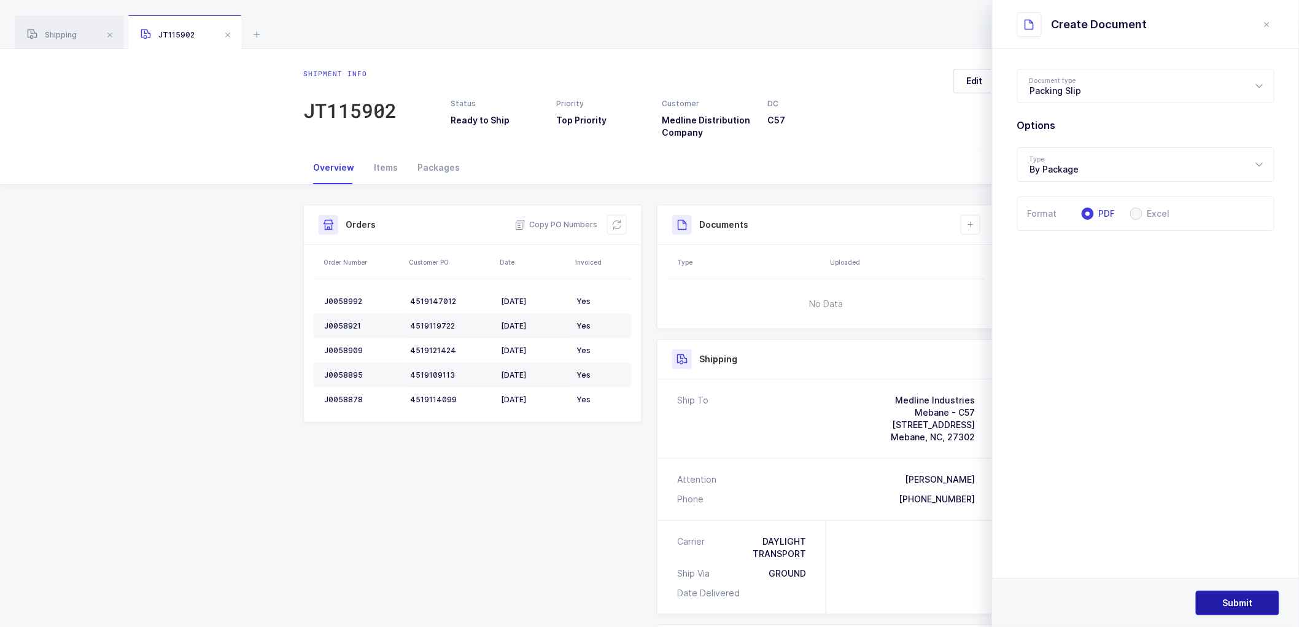
click at [1227, 596] on button "Submit" at bounding box center [1238, 603] width 84 height 25
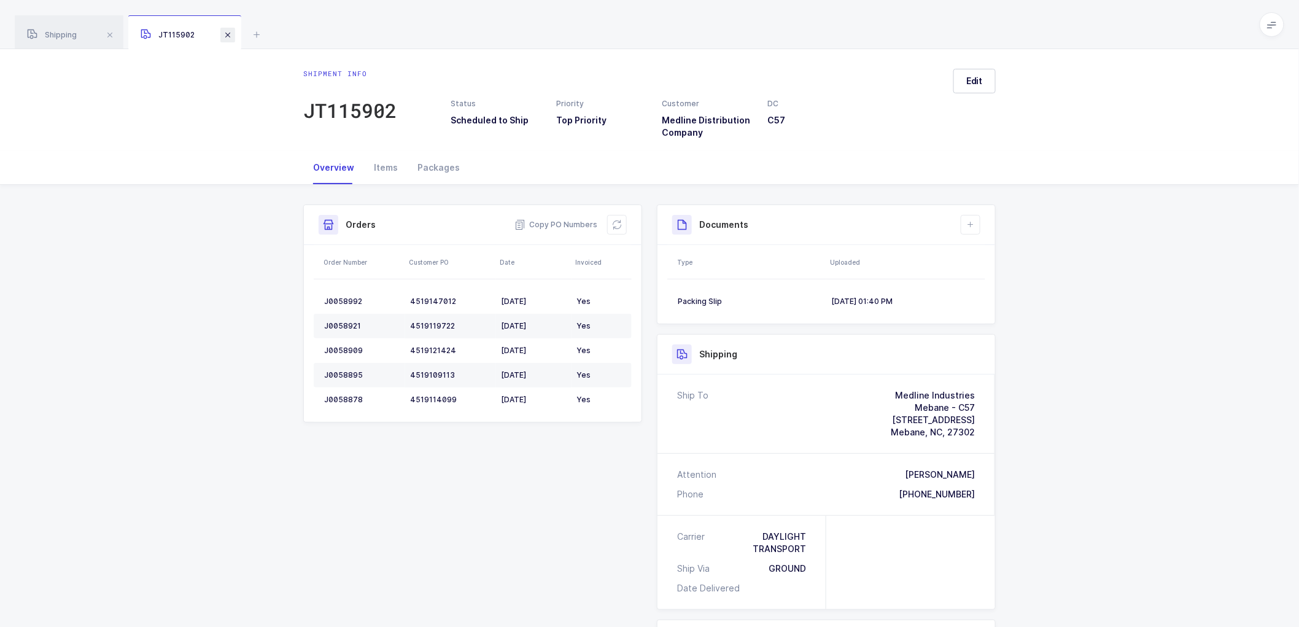
click at [227, 31] on span at bounding box center [227, 35] width 15 height 15
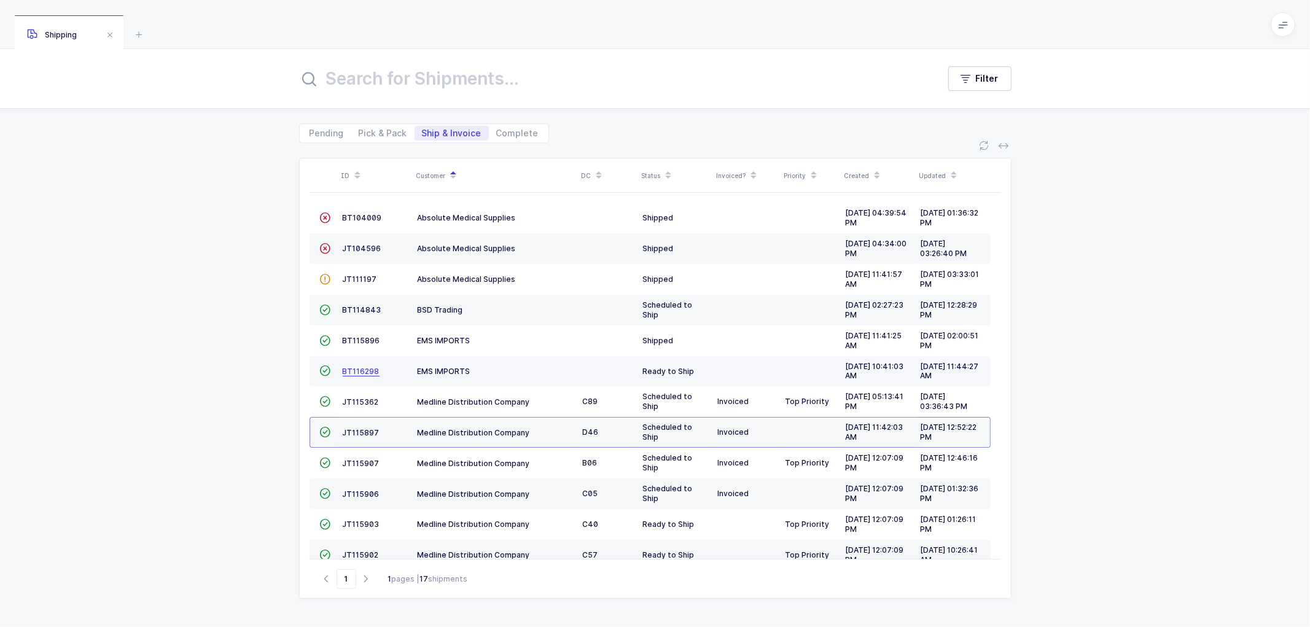
click at [359, 369] on span "BT116298" at bounding box center [361, 371] width 37 height 9
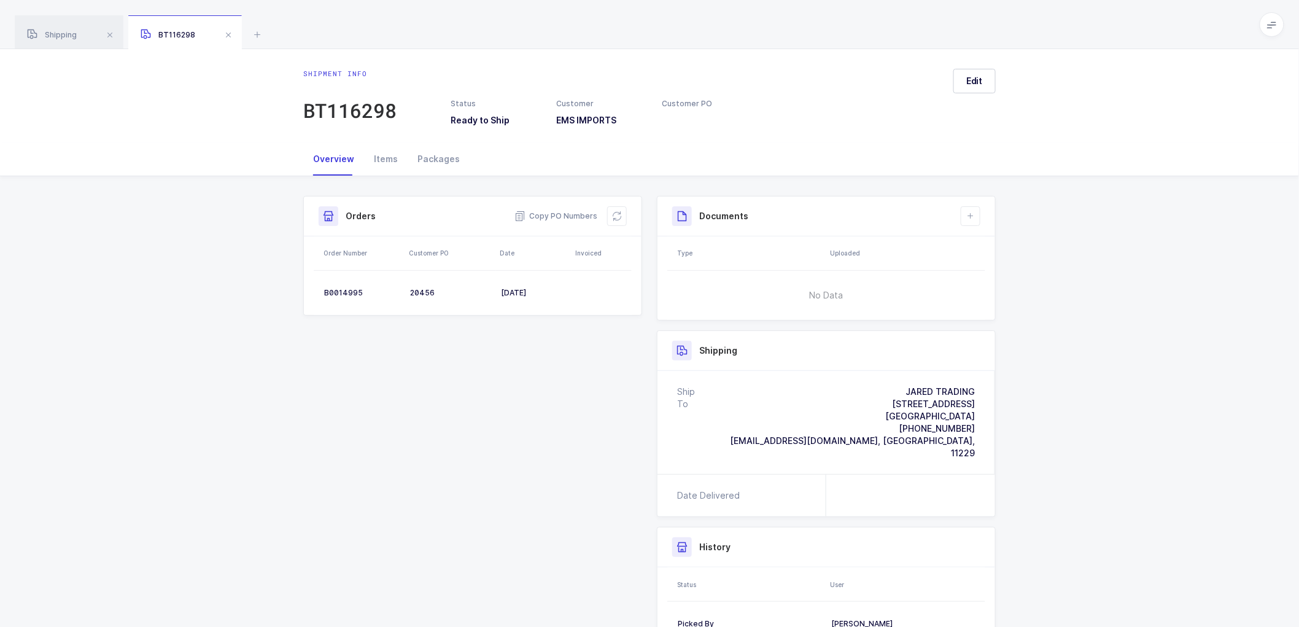
click at [287, 214] on div "Shipment Info Shipment Number BT116298 Status Ready to Ship Customer EMS IMPORT…" at bounding box center [649, 455] width 1299 height 559
click at [232, 29] on span at bounding box center [228, 35] width 15 height 15
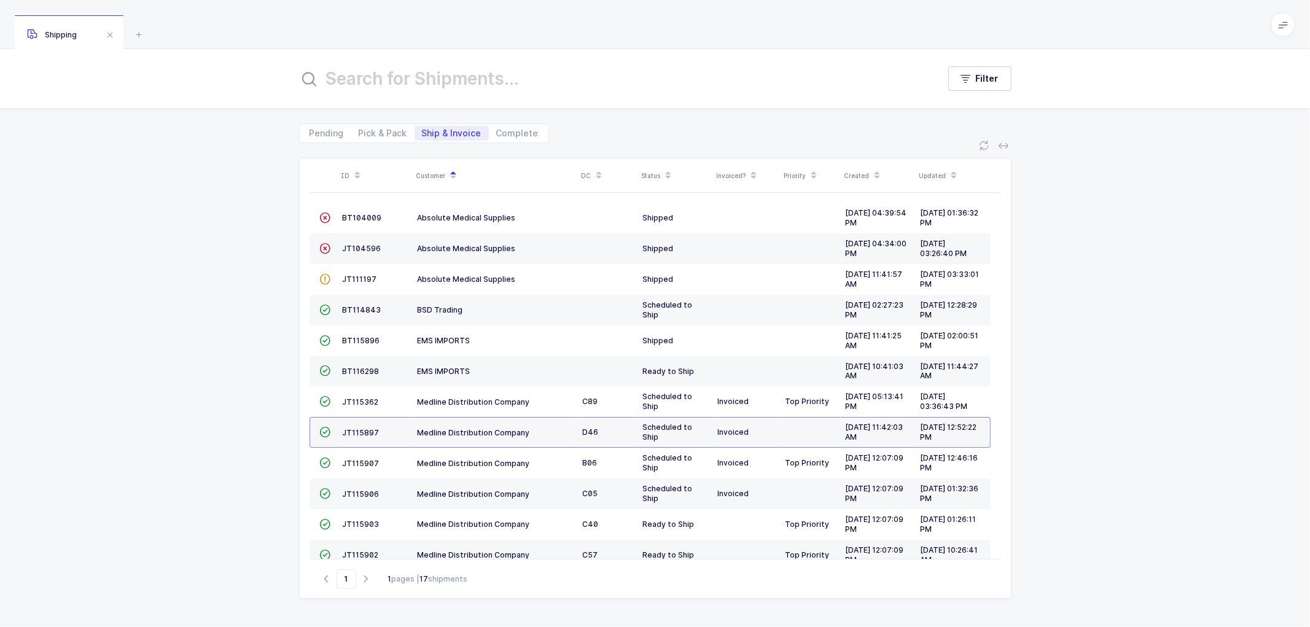
drag, startPoint x: 236, startPoint y: 172, endPoint x: 229, endPoint y: 167, distance: 8.4
click at [232, 168] on div "ID Customer DC Status Invoiced? Priority Created Updated  BT104009 Absolute Me…" at bounding box center [655, 385] width 1310 height 484
click at [125, 182] on div "ID Customer DC Status Invoiced? Priority Created Updated  BT104009 Absolute Me…" at bounding box center [655, 385] width 1310 height 484
drag, startPoint x: 386, startPoint y: 128, endPoint x: 407, endPoint y: 127, distance: 21.5
click at [386, 129] on span "Pick & Pack" at bounding box center [383, 133] width 49 height 9
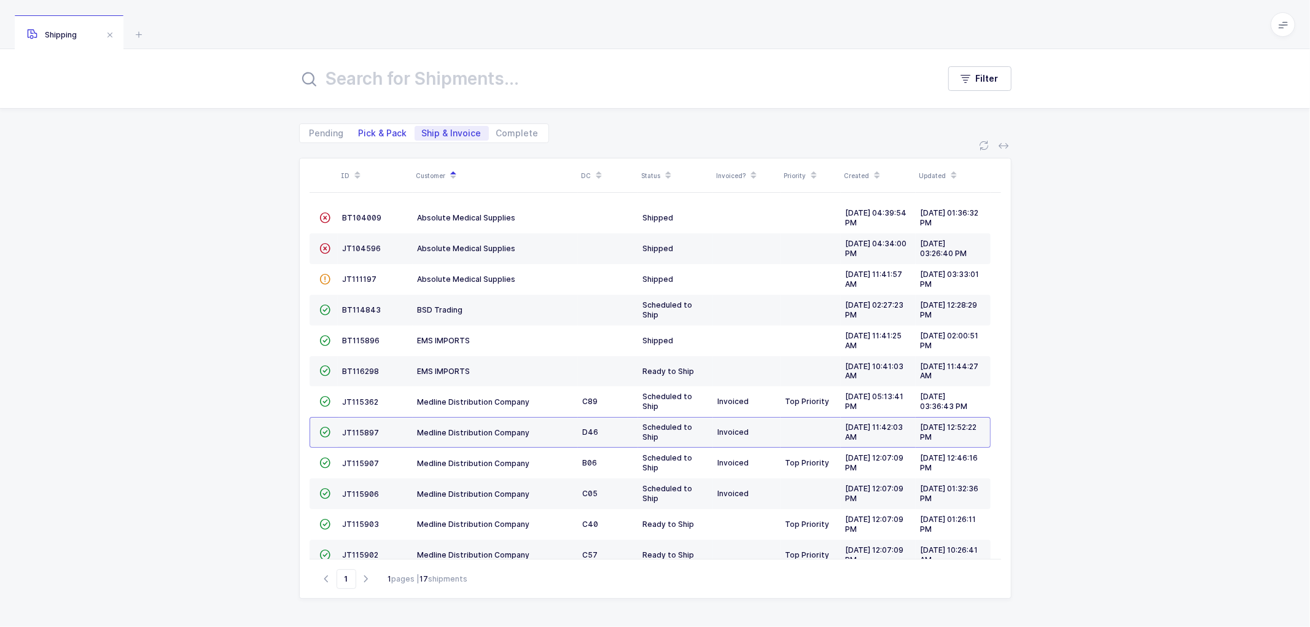
click at [359, 127] on input "Pick & Pack" at bounding box center [355, 130] width 8 height 8
radio input "true"
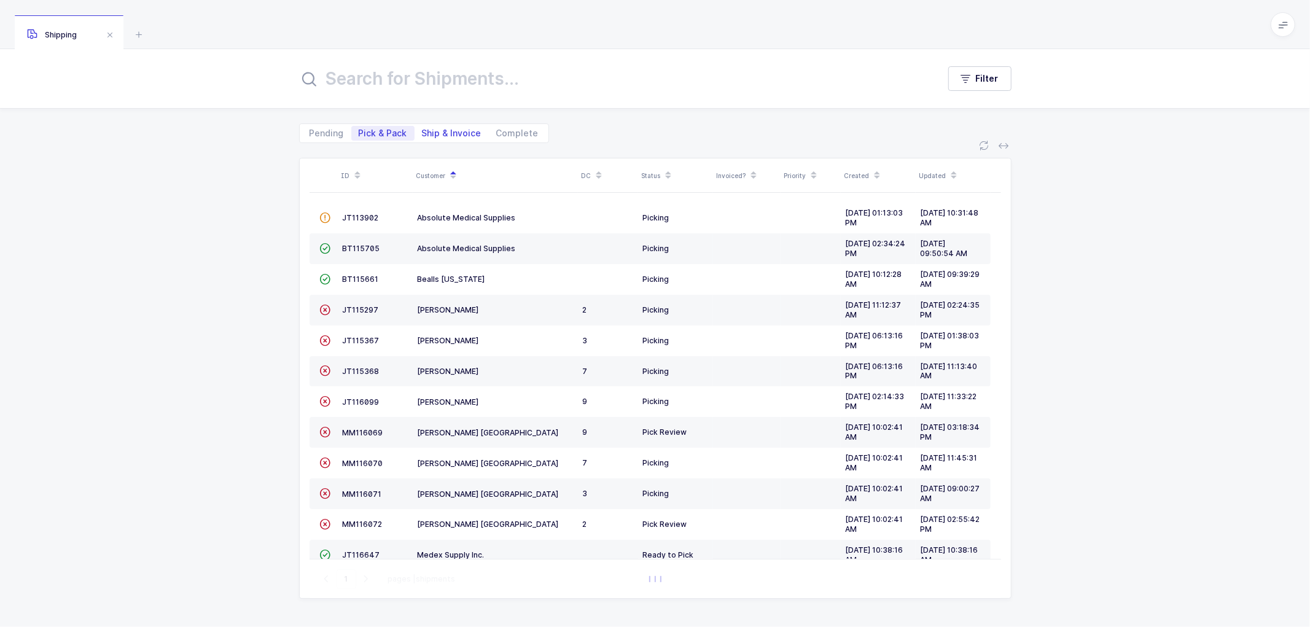
click at [449, 129] on span "Ship & Invoice" at bounding box center [452, 133] width 60 height 9
click at [422, 129] on input "Ship & Invoice" at bounding box center [419, 130] width 8 height 8
radio input "true"
radio input "false"
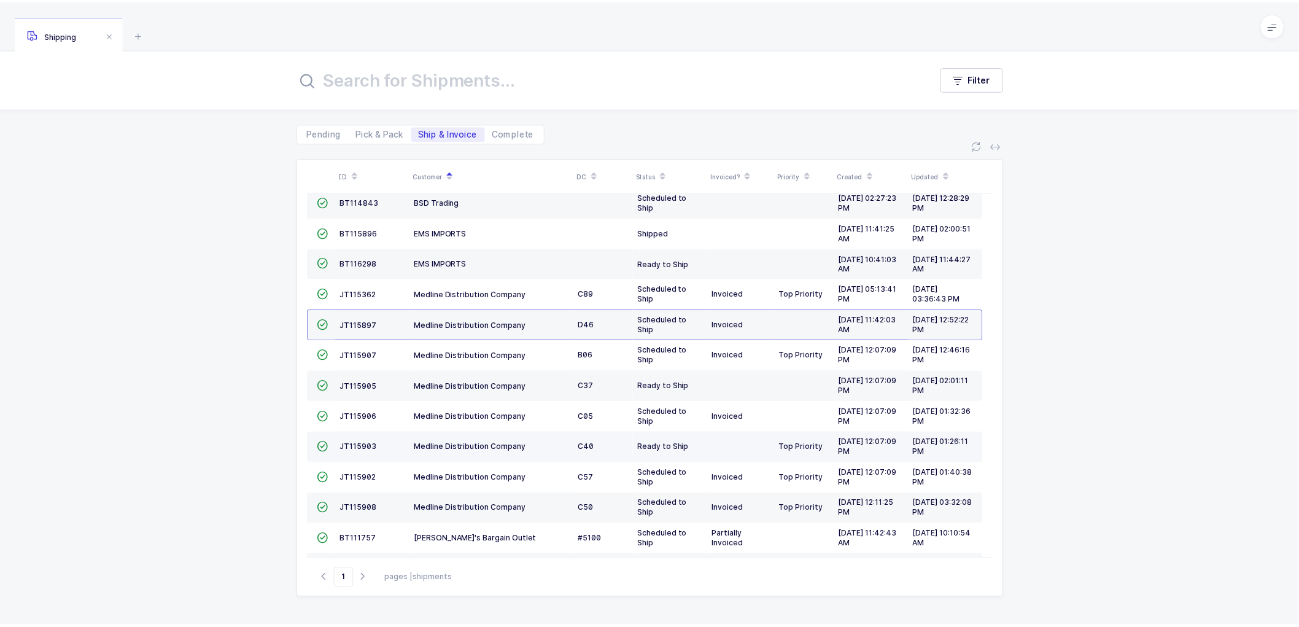
scroll to position [207, 0]
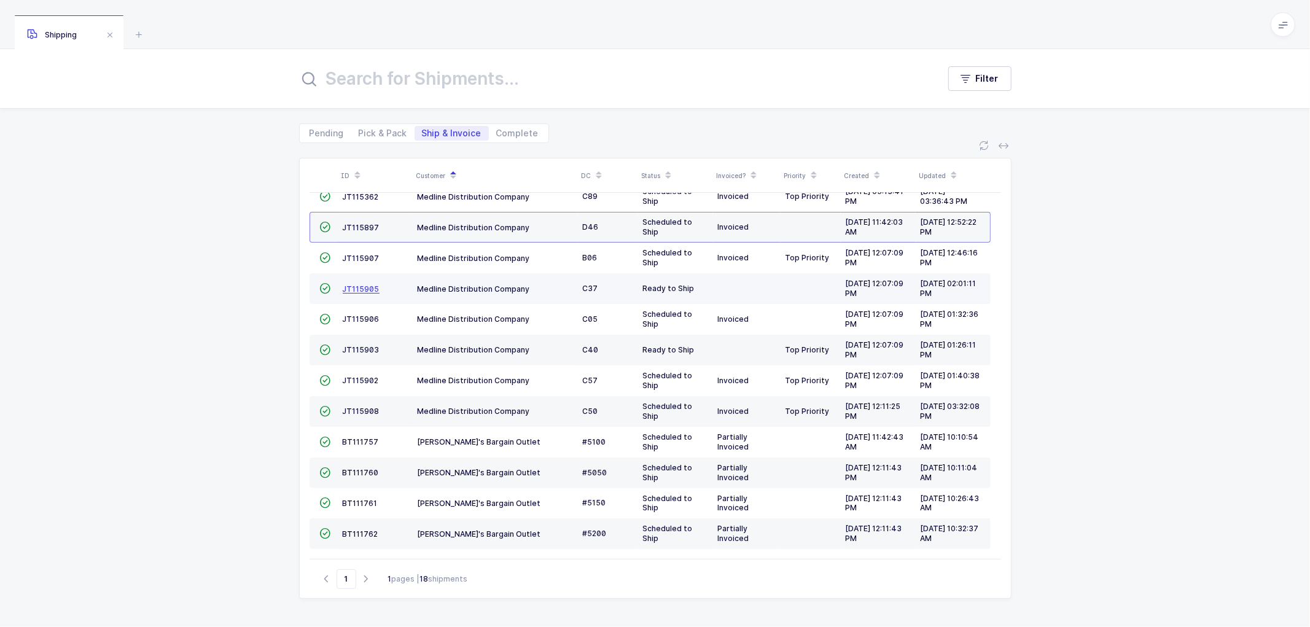
click at [363, 286] on span "JT115905" at bounding box center [361, 288] width 37 height 9
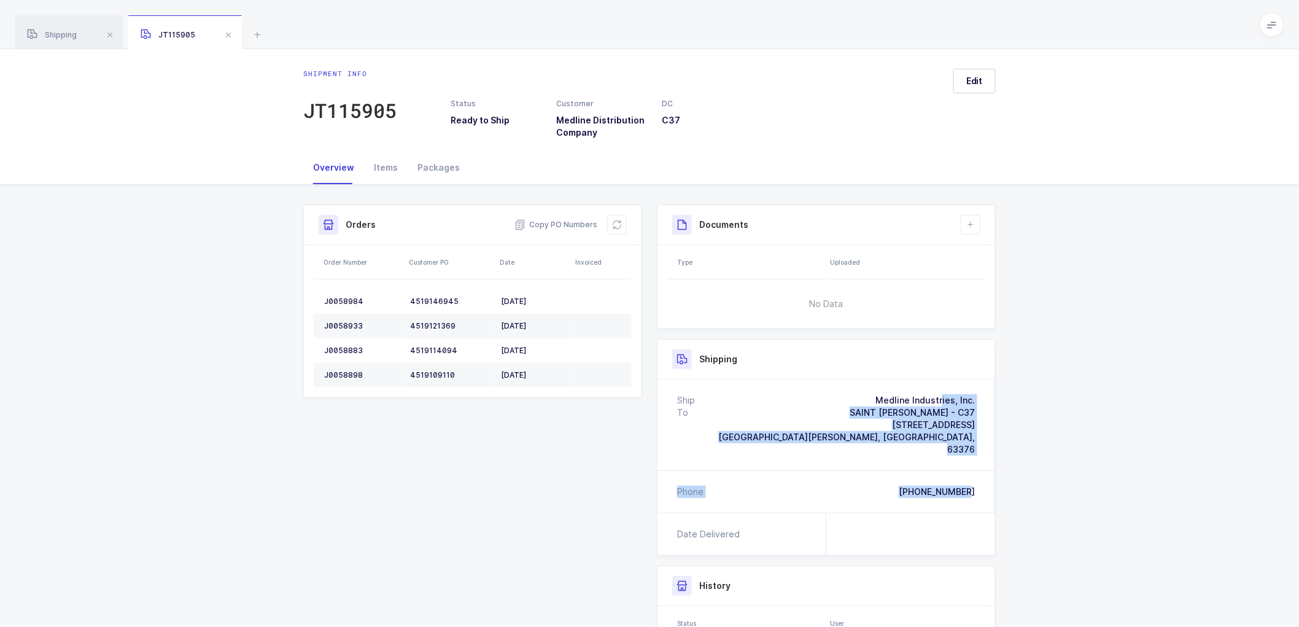
drag, startPoint x: 983, startPoint y: 481, endPoint x: 823, endPoint y: 396, distance: 181.6
click at [823, 396] on div "Ship To Medline Industries, Inc. [GEOGRAPHIC_DATA][PERSON_NAME] - C37 [STREET_A…" at bounding box center [827, 446] width 338 height 133
click at [558, 222] on span "Copy PO Numbers" at bounding box center [556, 225] width 83 height 12
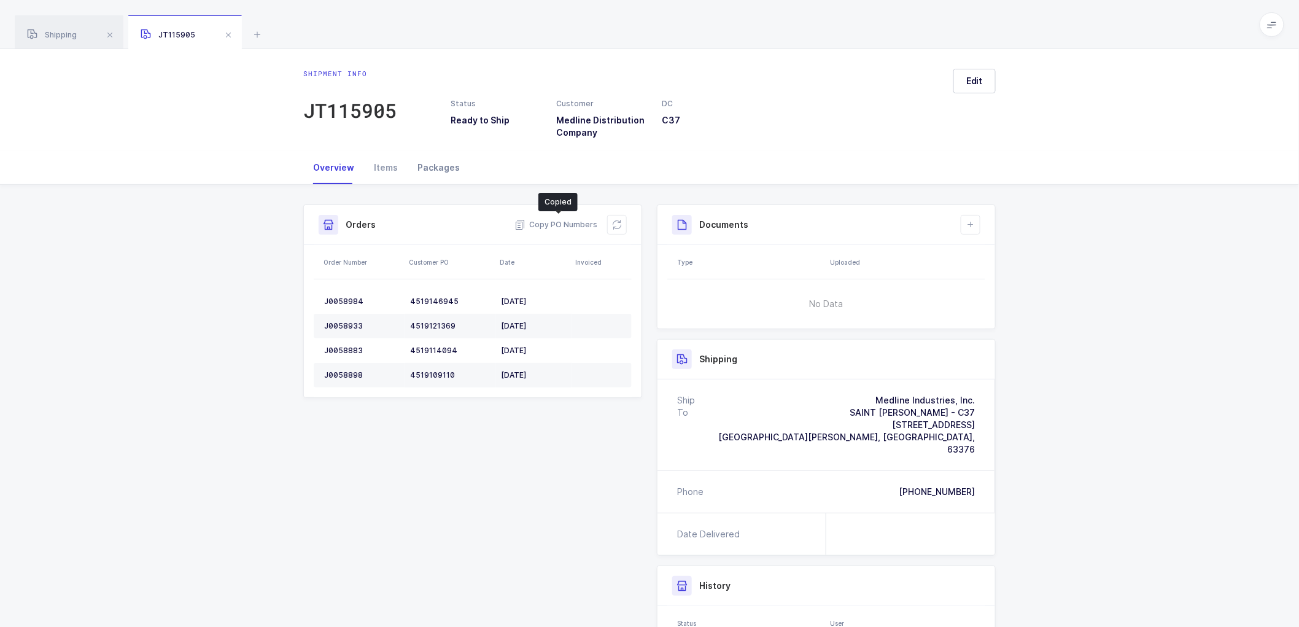
drag, startPoint x: 437, startPoint y: 163, endPoint x: 465, endPoint y: 163, distance: 27.6
click at [437, 163] on div "Packages" at bounding box center [439, 167] width 62 height 33
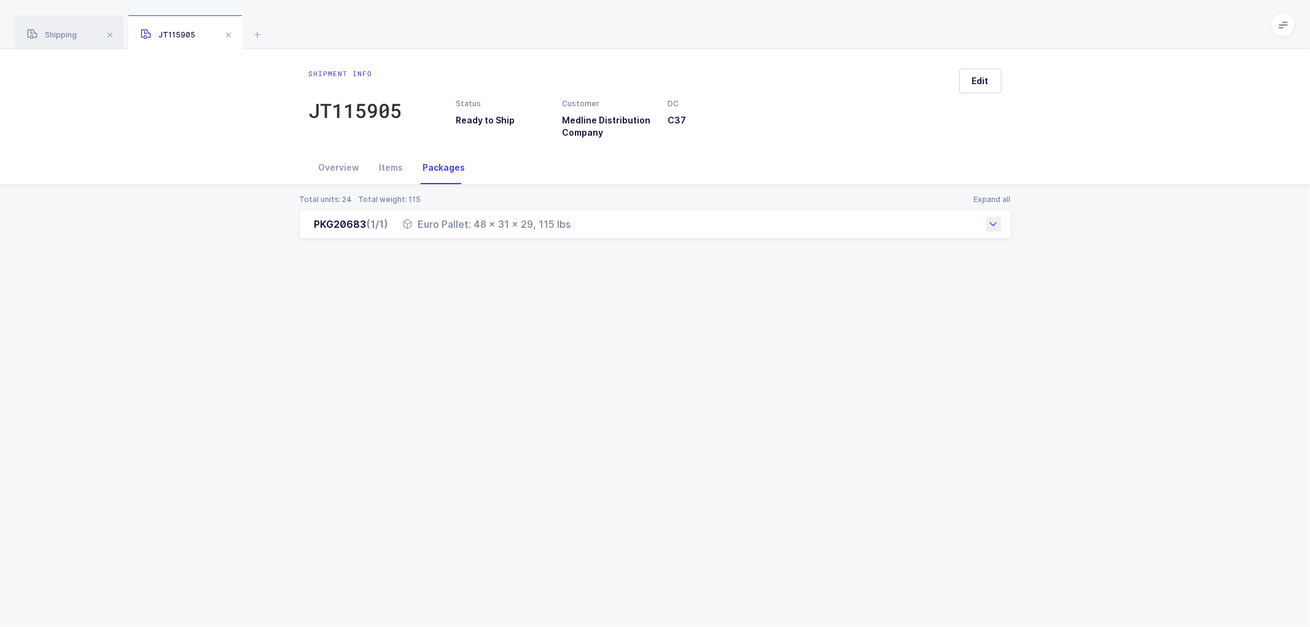
drag, startPoint x: 313, startPoint y: 225, endPoint x: 598, endPoint y: 233, distance: 285.0
click at [598, 233] on div "PKG20683 (1/1) Euro Pallet: 48 x 31 x 29, 115 lbs" at bounding box center [655, 223] width 712 height 29
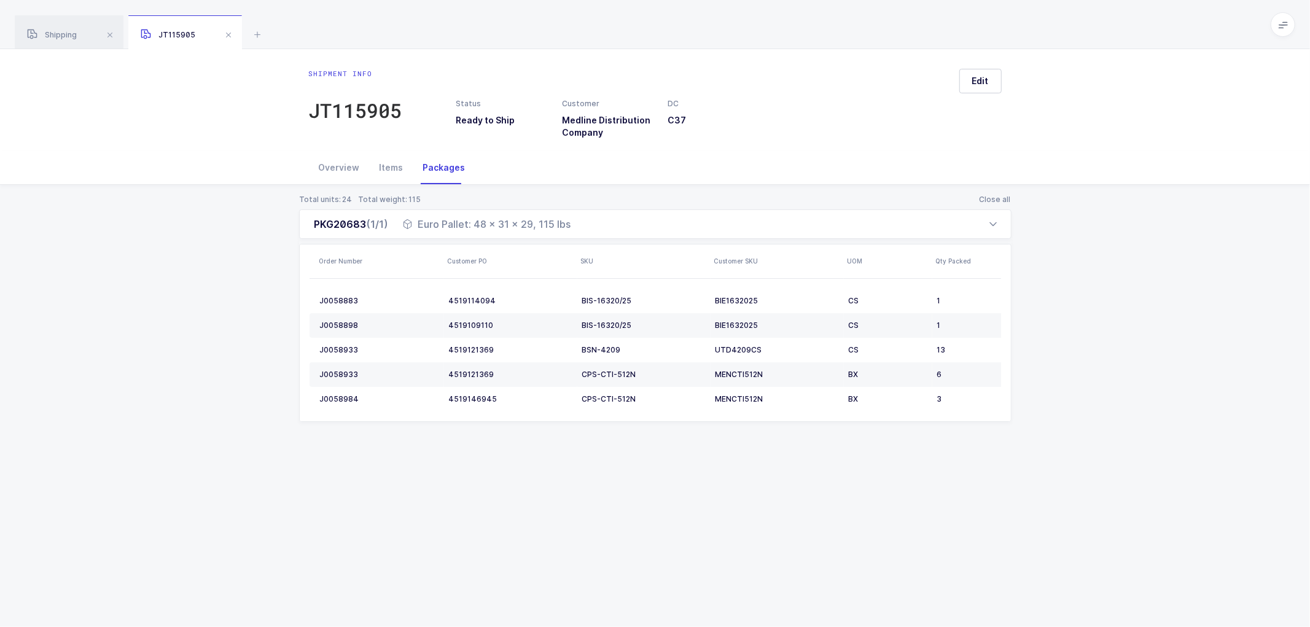
click at [1072, 330] on div "Total units: 24 Total weight: 115 Close all PKG20683 (1/1) Euro Pallet: 48 x 31…" at bounding box center [655, 323] width 1290 height 276
click at [335, 166] on div "Overview" at bounding box center [339, 167] width 61 height 33
